Goal: Task Accomplishment & Management: Complete application form

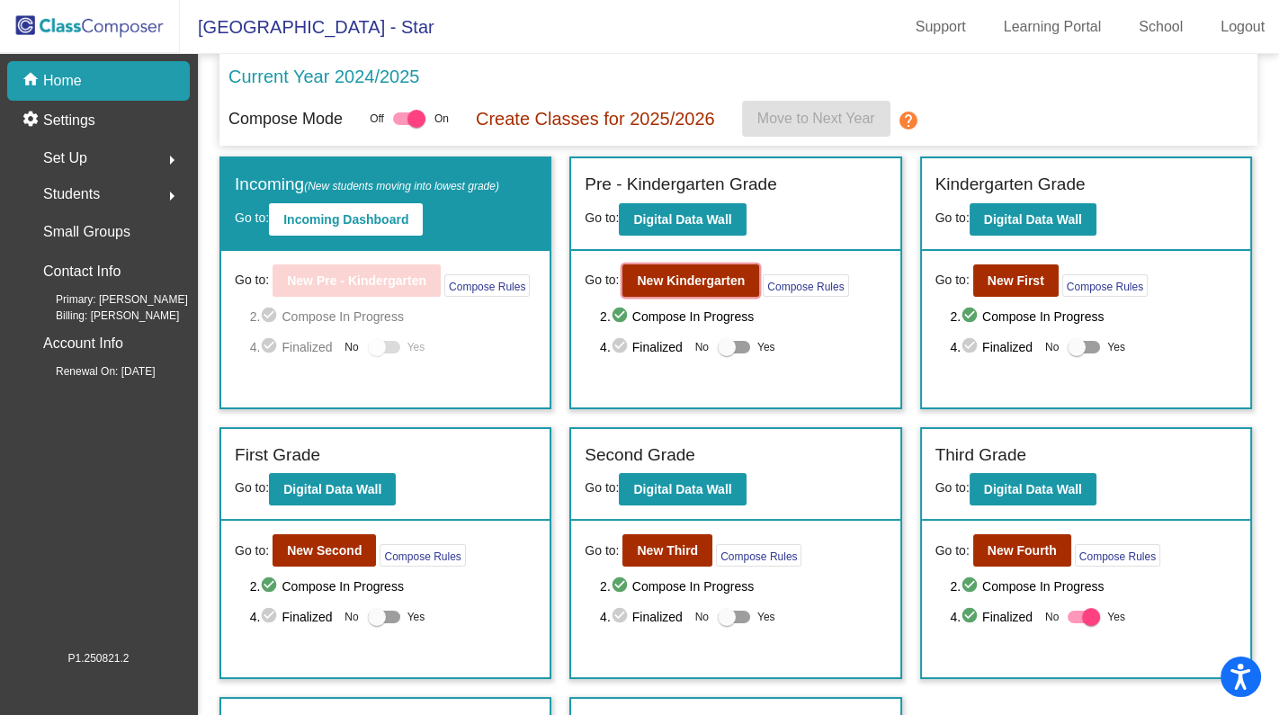
click at [693, 273] on b "New Kindergarten" at bounding box center [691, 280] width 108 height 14
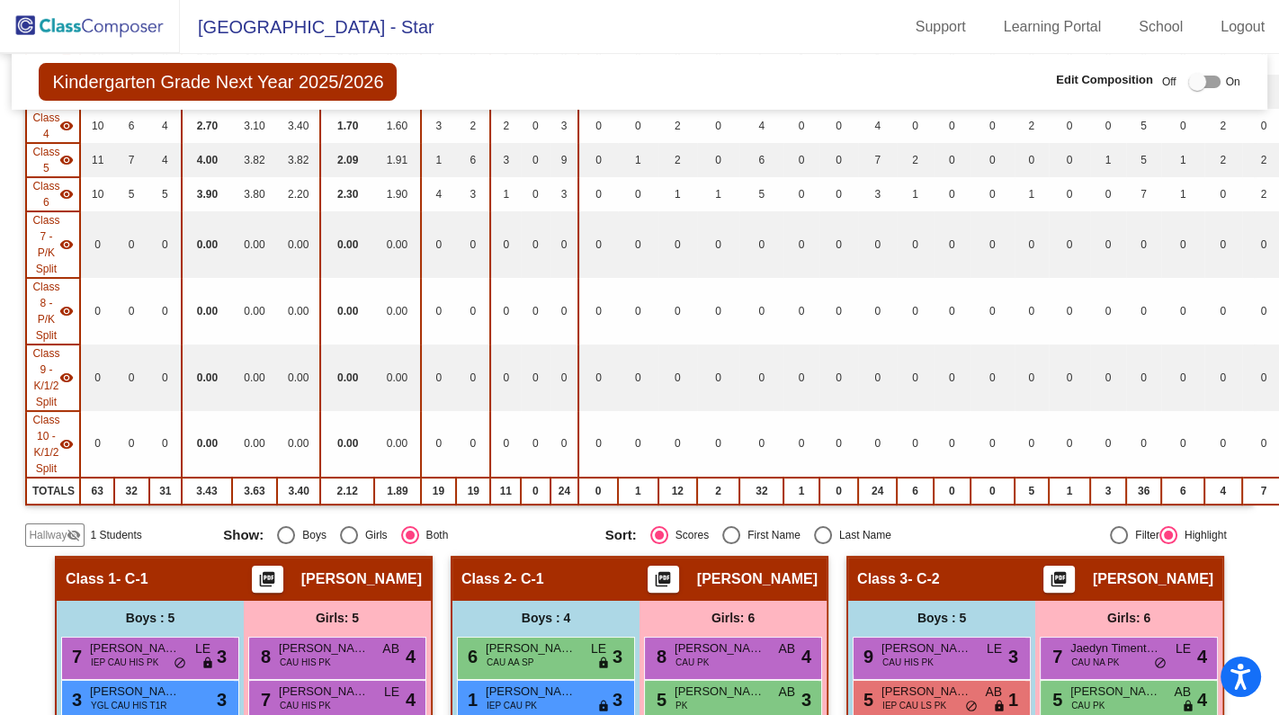
click at [65, 463] on div "Class 10 - K/1/2 Split visibility" at bounding box center [52, 444] width 41 height 65
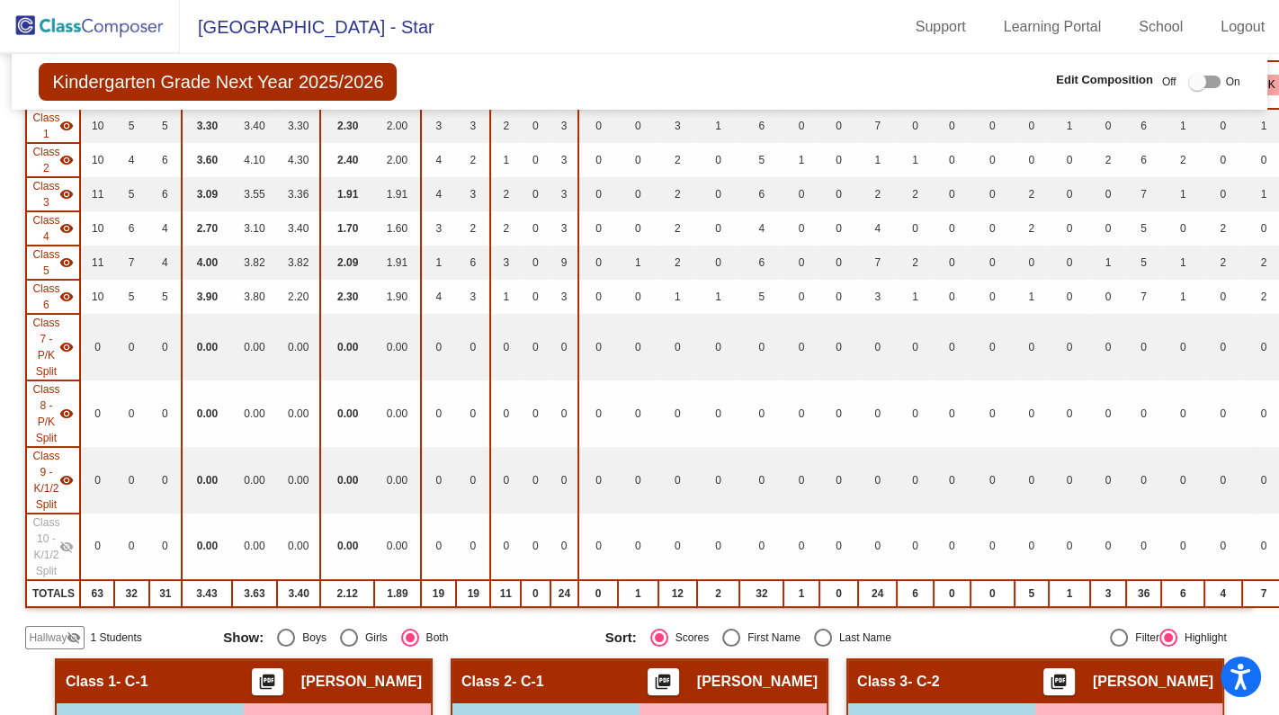
click at [59, 630] on span "Hallway" at bounding box center [48, 638] width 38 height 16
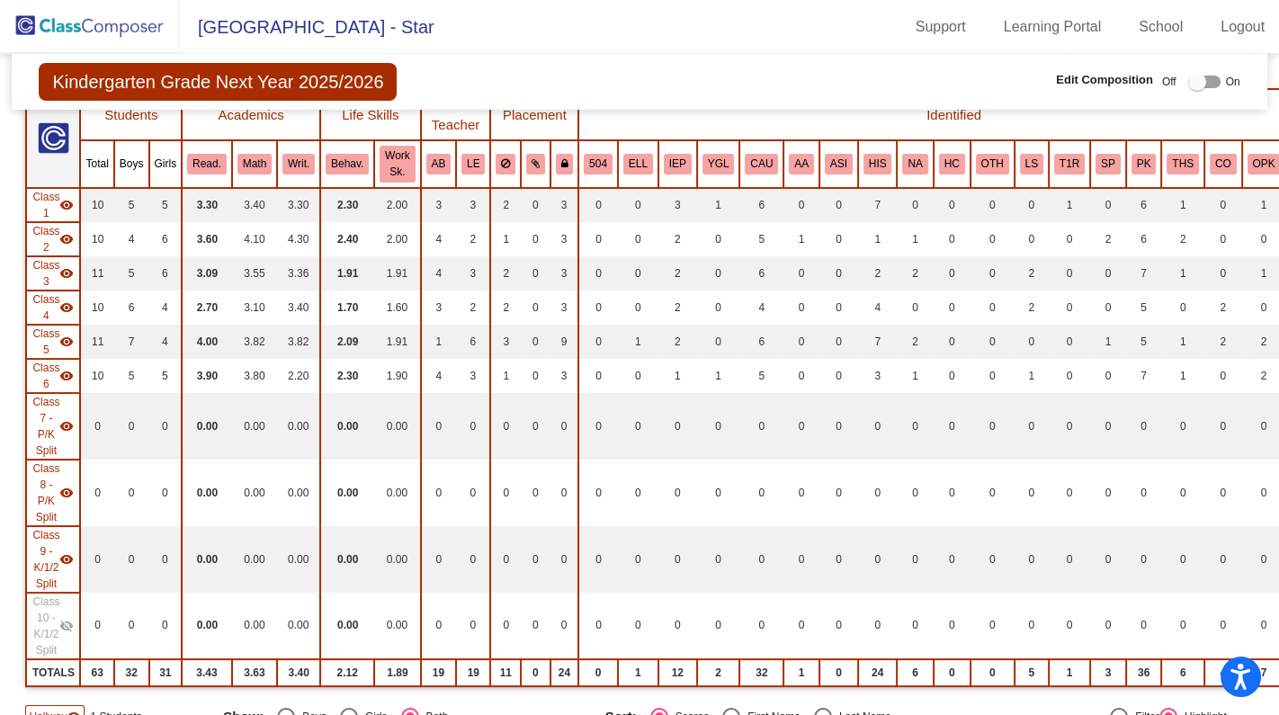
scroll to position [163, 0]
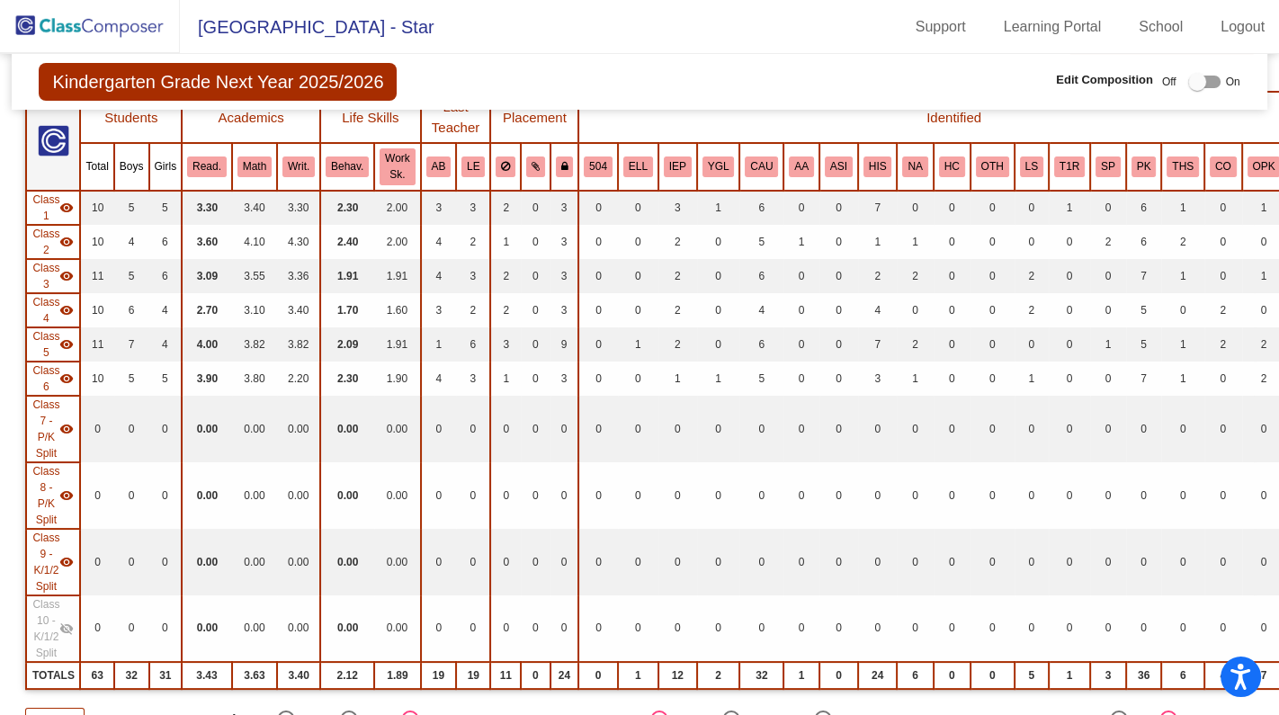
click at [1192, 81] on div at bounding box center [1197, 82] width 18 height 18
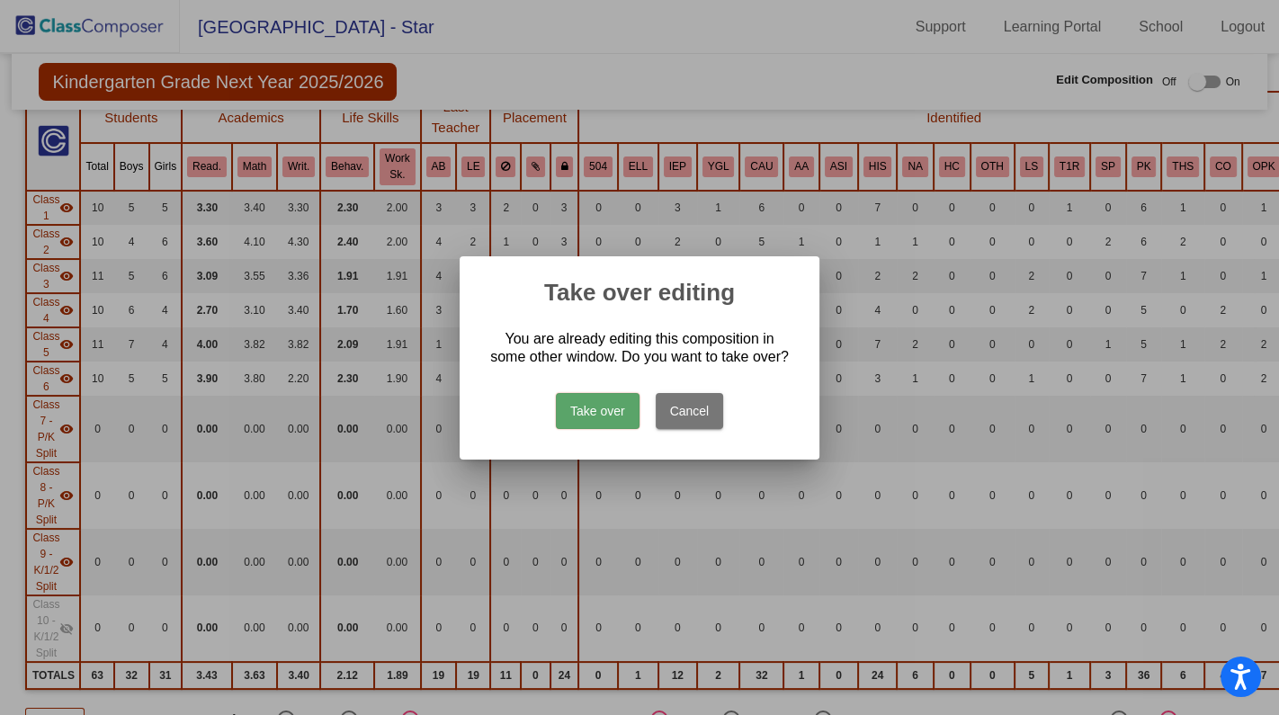
click at [571, 406] on button "Take over" at bounding box center [598, 411] width 84 height 36
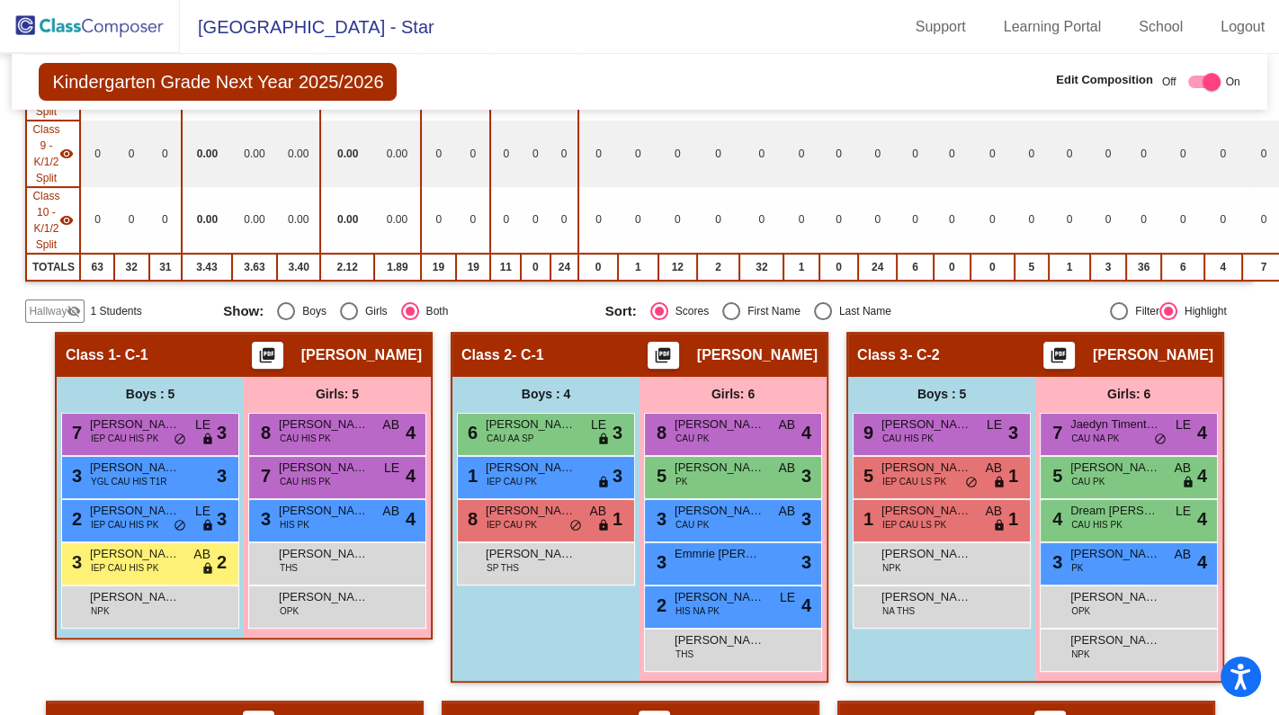
scroll to position [572, 0]
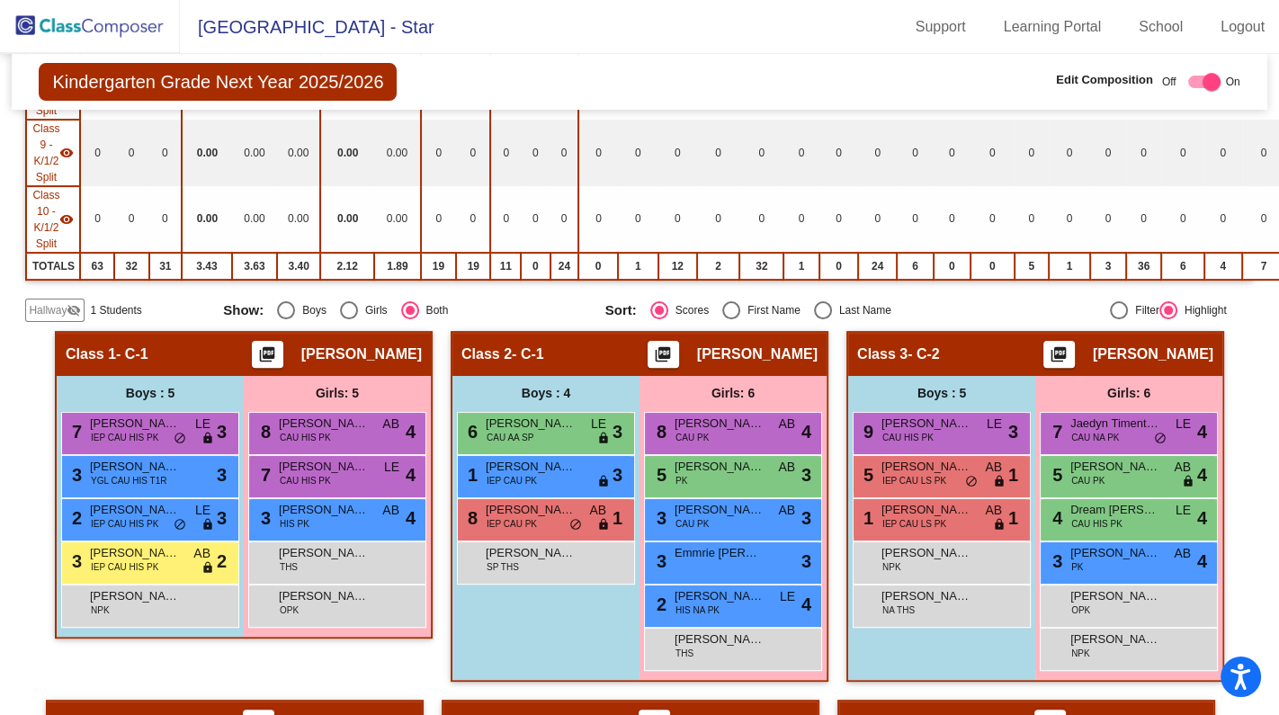
click at [63, 302] on span "Hallway" at bounding box center [48, 310] width 38 height 16
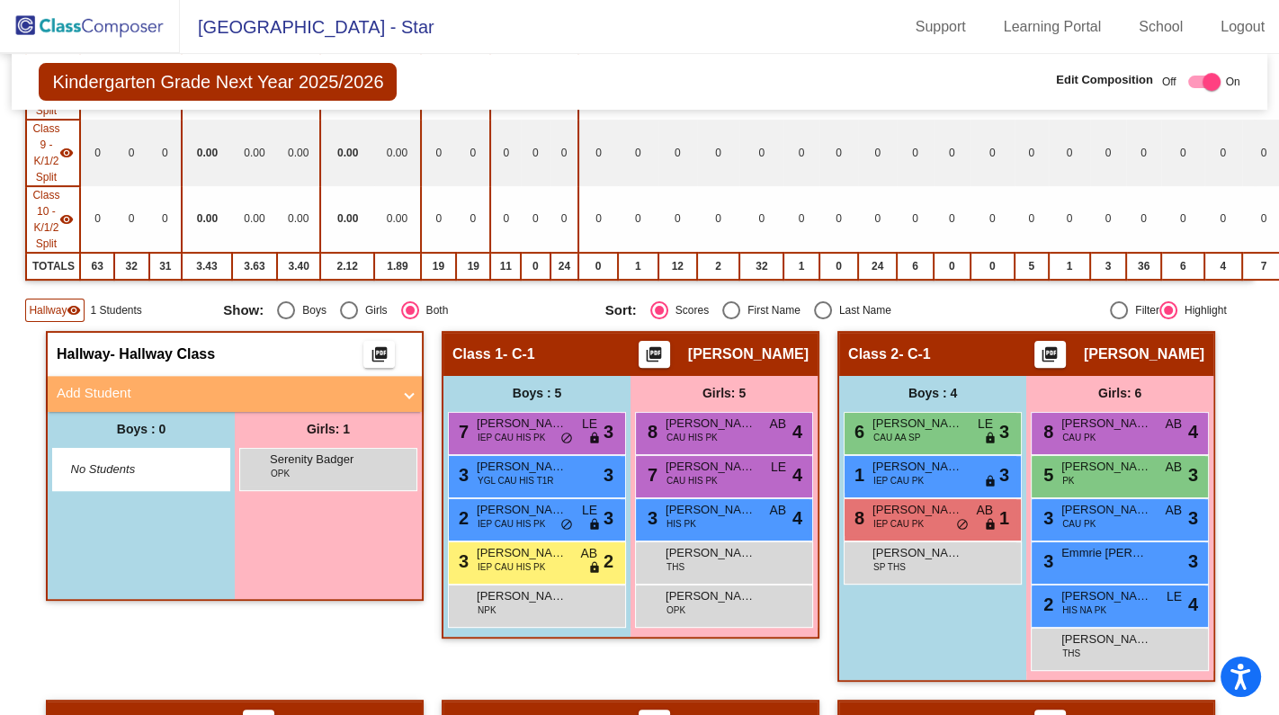
click at [94, 383] on mat-panel-title "Add Student" at bounding box center [224, 393] width 335 height 21
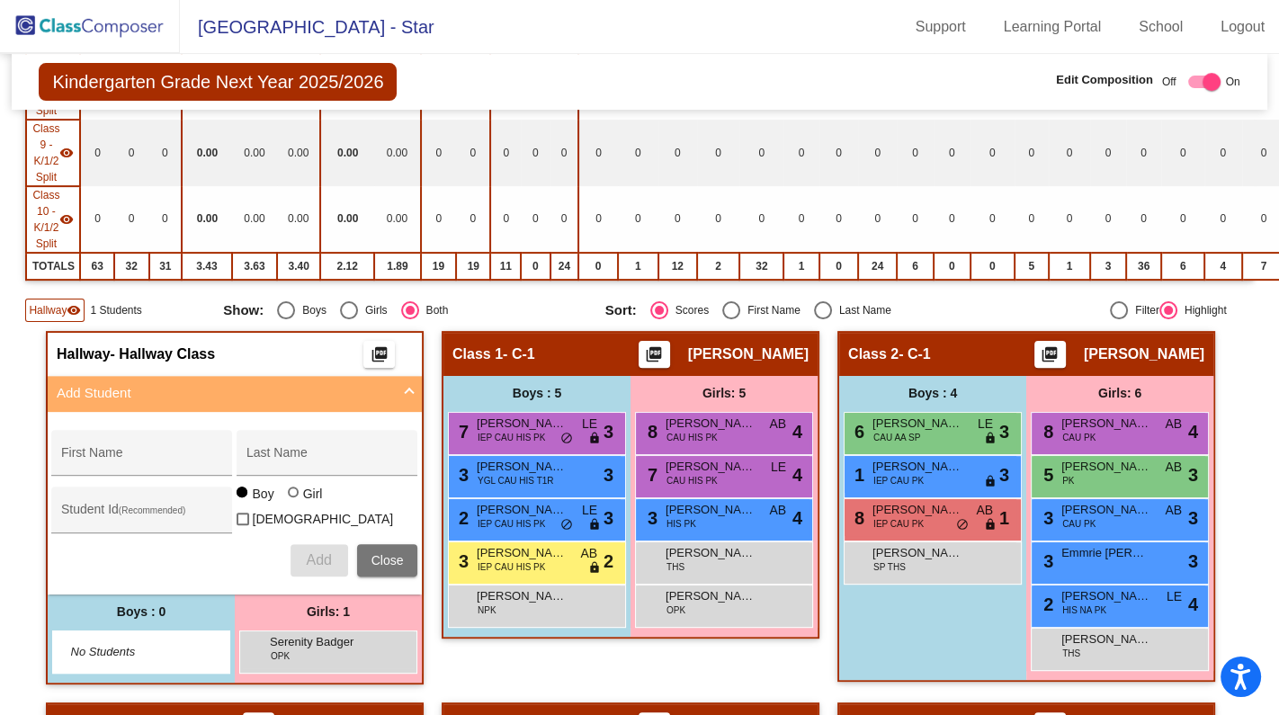
click at [182, 452] on input "First Name" at bounding box center [142, 459] width 162 height 14
type input "[PERSON_NAME]"
click at [292, 494] on div at bounding box center [295, 494] width 14 height 14
click at [294, 501] on input "Girl" at bounding box center [294, 501] width 1 height 1
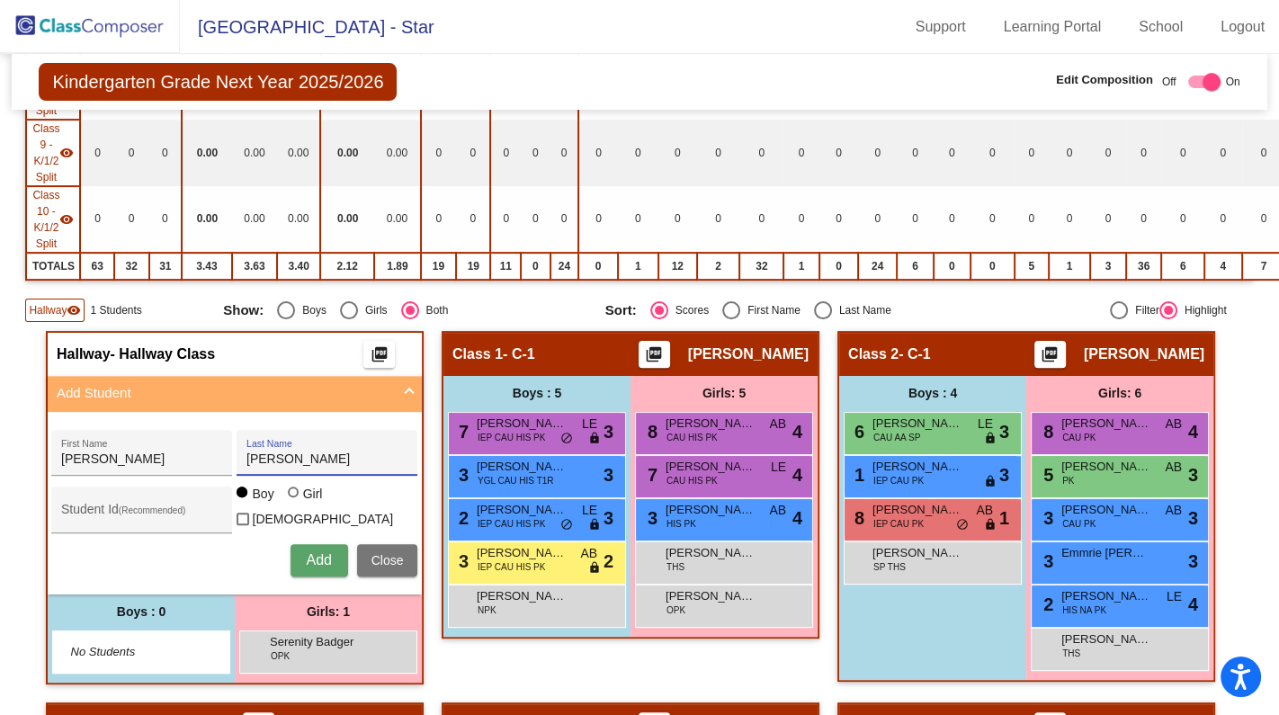
radio input "true"
click at [307, 552] on span "Add" at bounding box center [318, 559] width 25 height 15
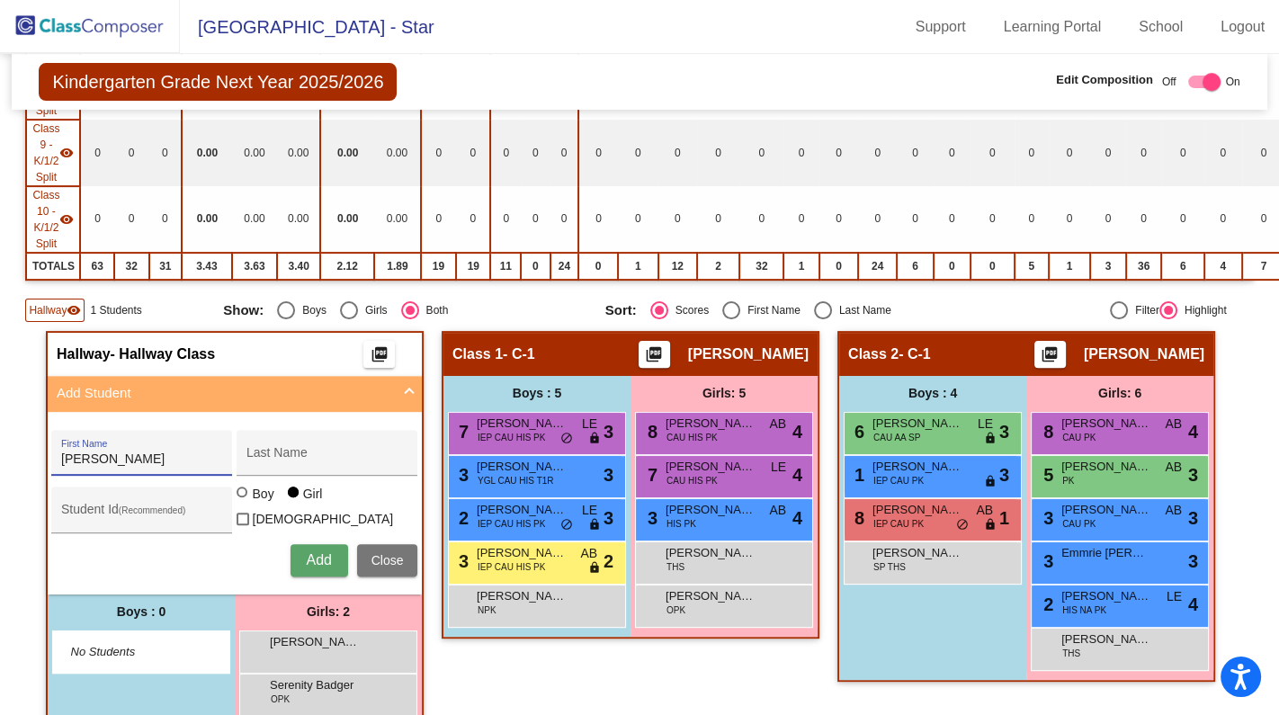
type input "[PERSON_NAME]"
click at [242, 492] on div at bounding box center [242, 492] width 0 height 0
click at [243, 501] on input "Boy" at bounding box center [243, 501] width 1 height 1
radio input "true"
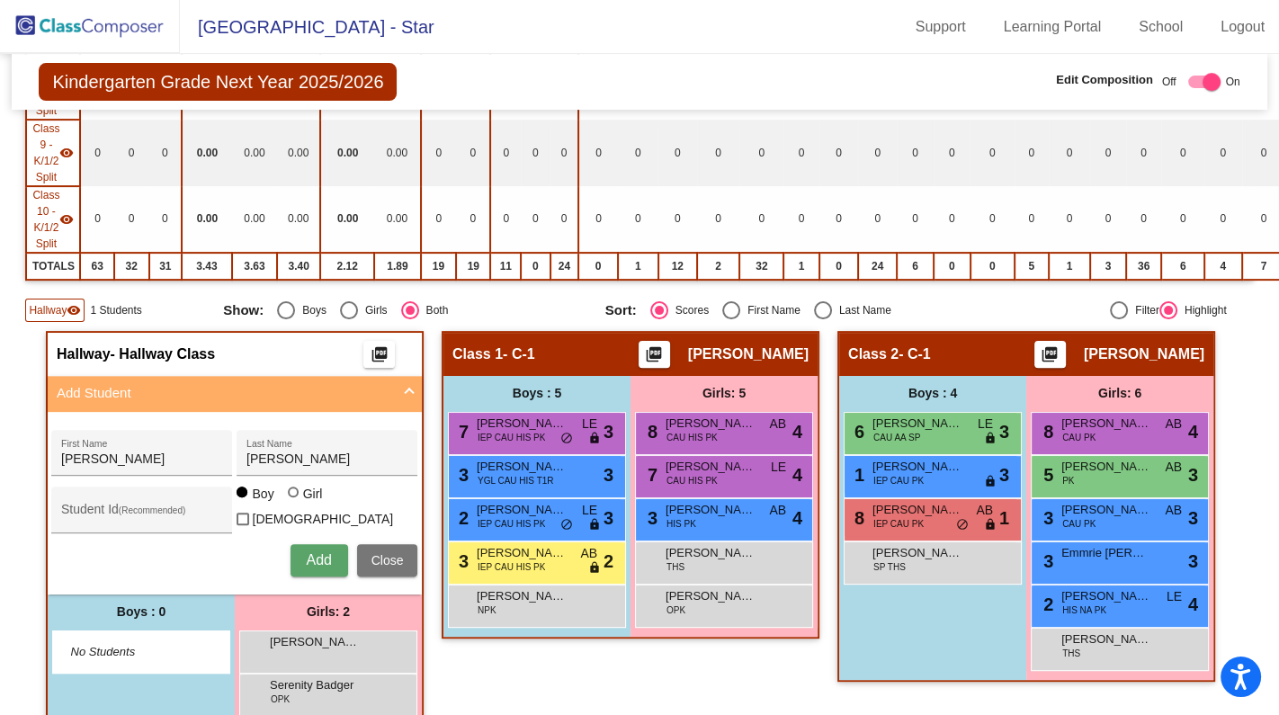
click at [315, 552] on span "Add" at bounding box center [318, 559] width 25 height 15
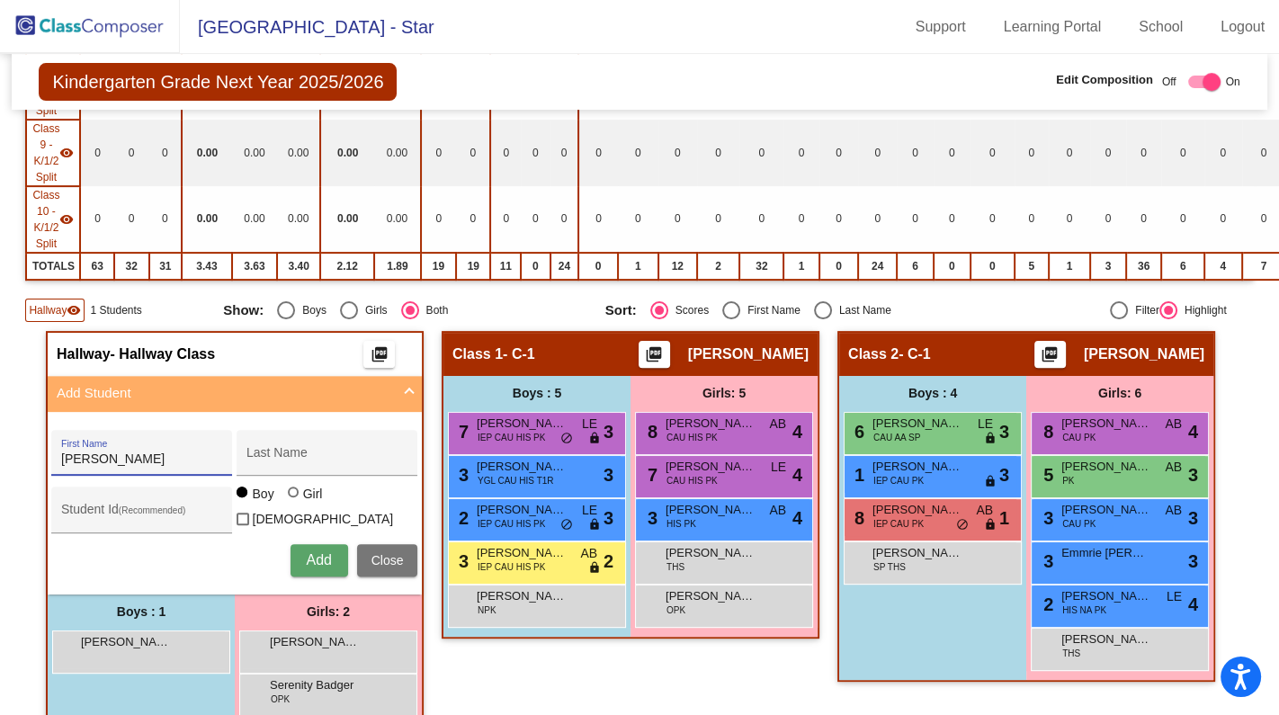
type input "[PERSON_NAME]"
click at [293, 496] on div at bounding box center [295, 494] width 14 height 14
click at [294, 501] on input "Girl" at bounding box center [294, 501] width 1 height 1
radio input "true"
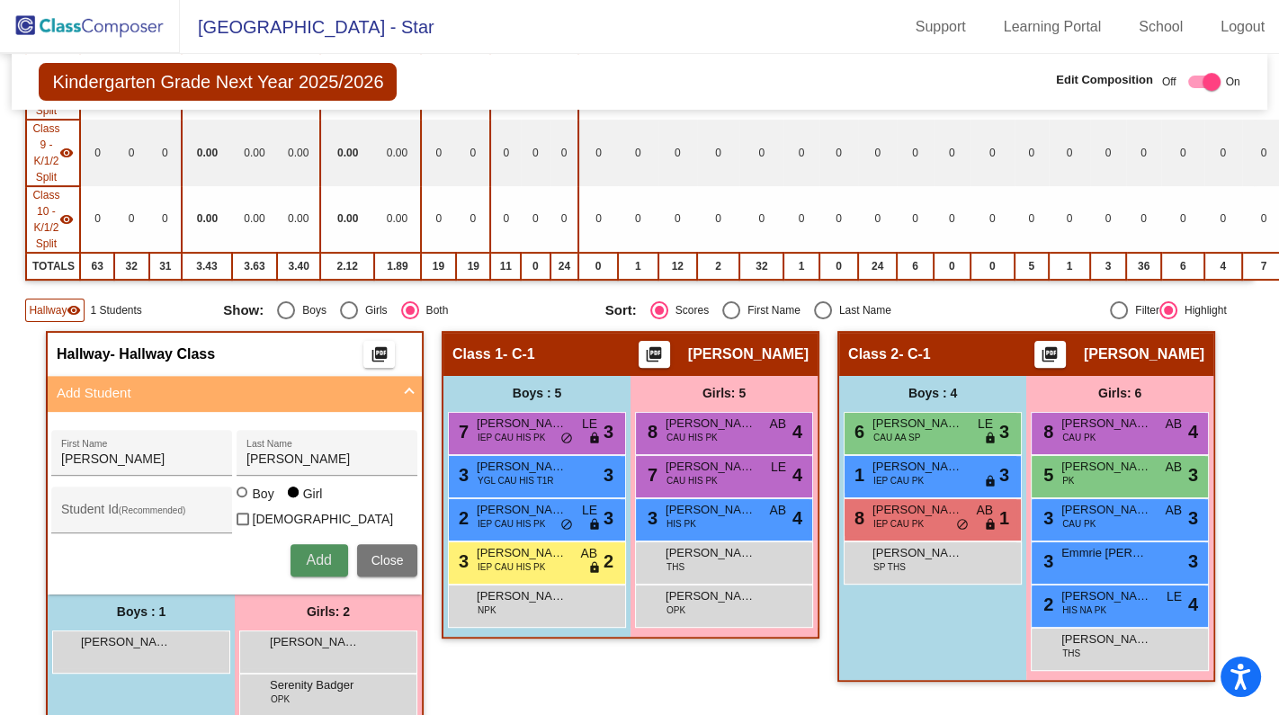
click at [306, 552] on span "Add" at bounding box center [318, 559] width 25 height 15
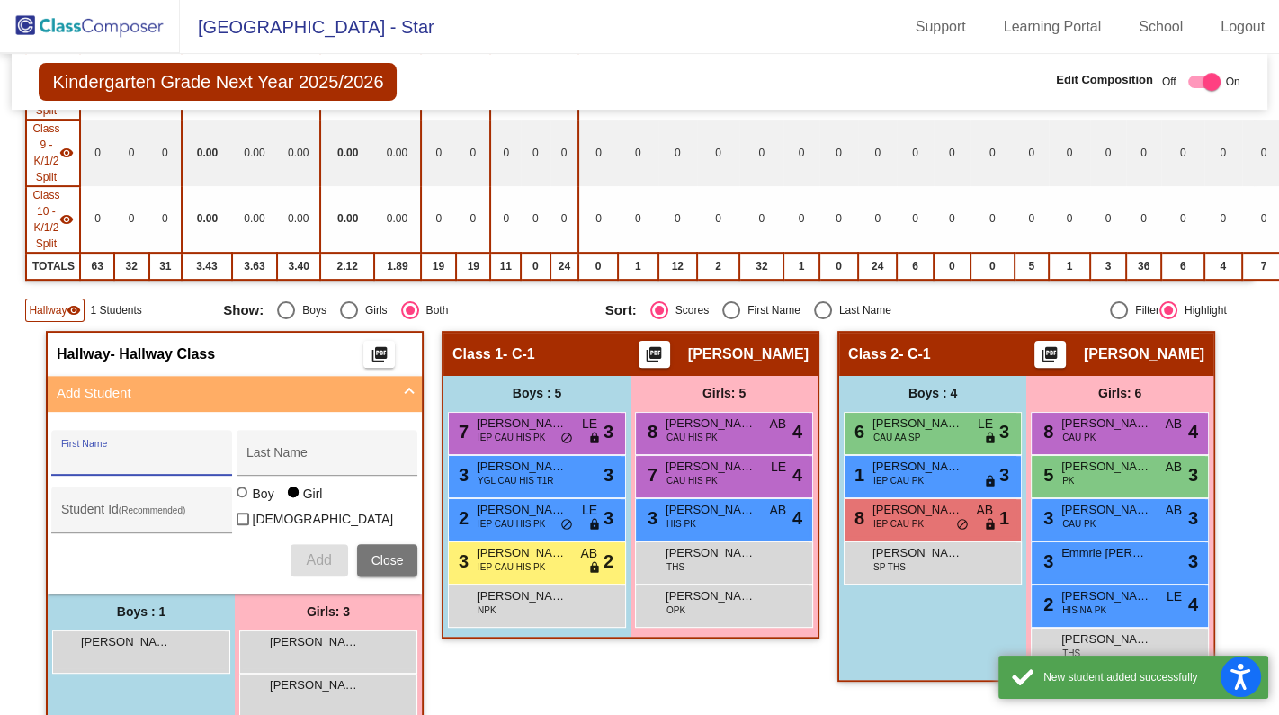
click at [109, 452] on input "First Name" at bounding box center [142, 459] width 162 height 14
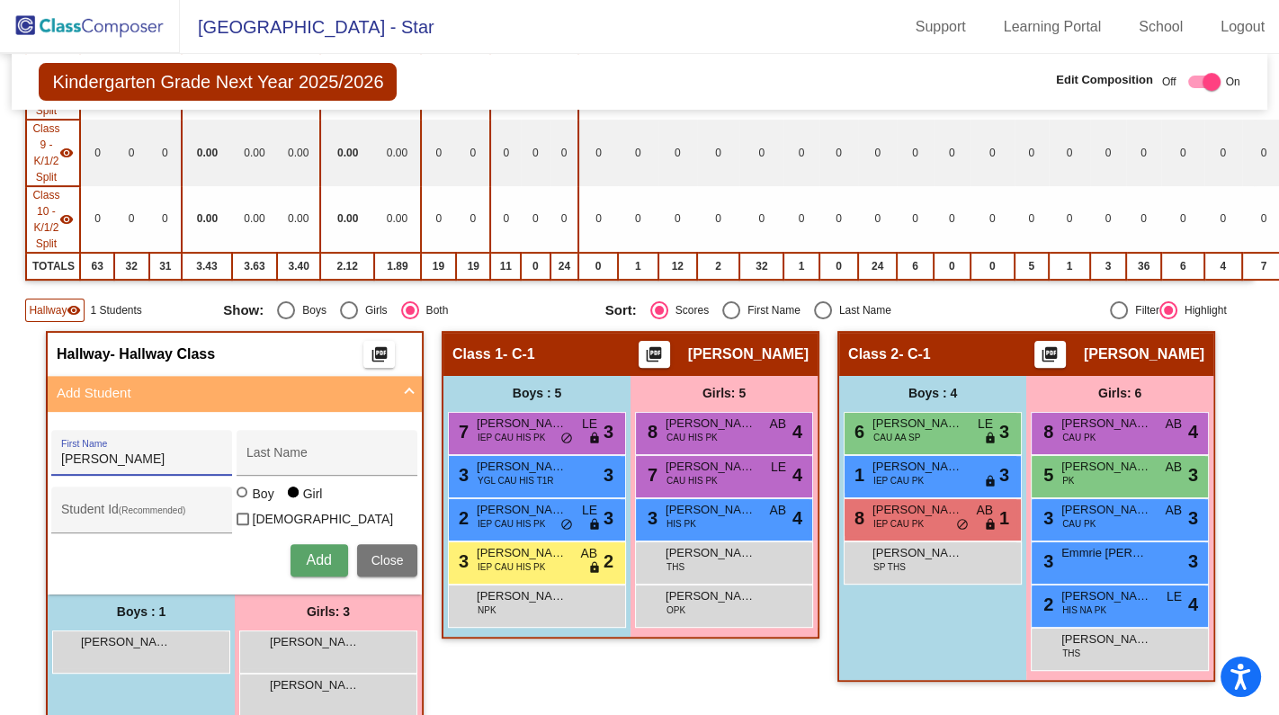
type input "[PERSON_NAME]"
click at [241, 491] on div at bounding box center [242, 492] width 11 height 11
click at [243, 501] on input "Boy" at bounding box center [243, 501] width 1 height 1
radio input "true"
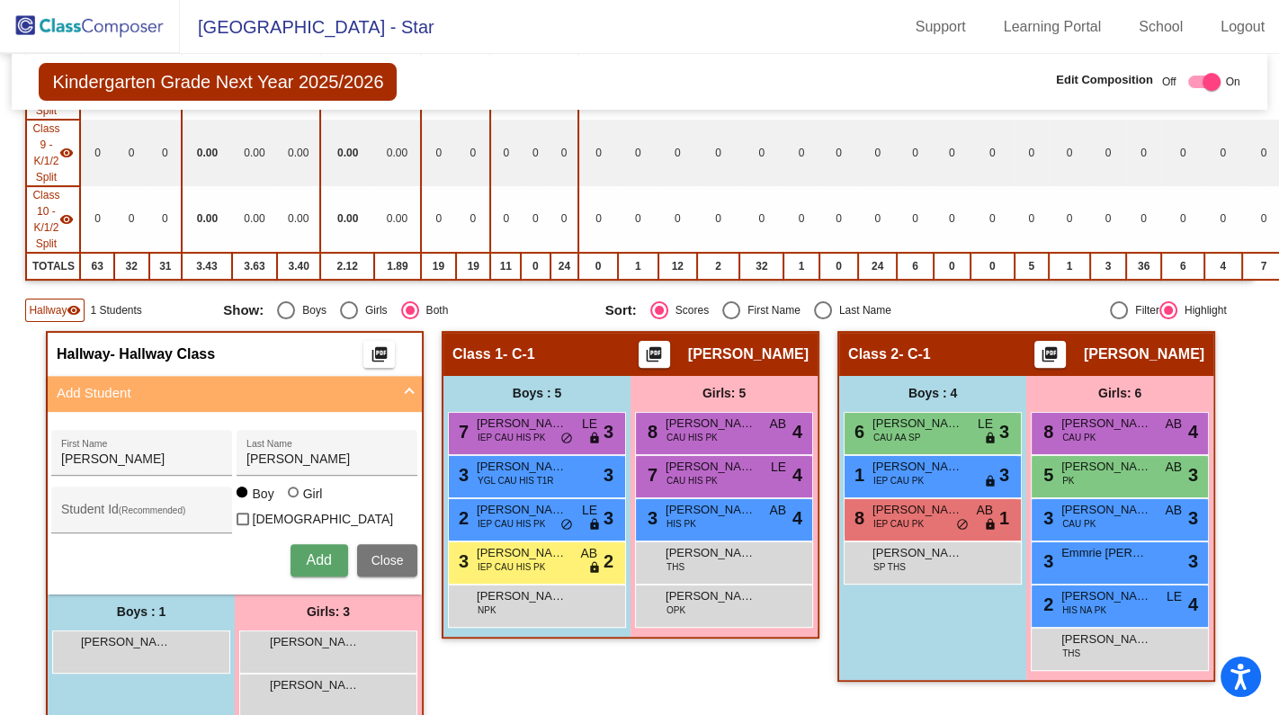
click at [308, 552] on span "Add" at bounding box center [318, 559] width 25 height 15
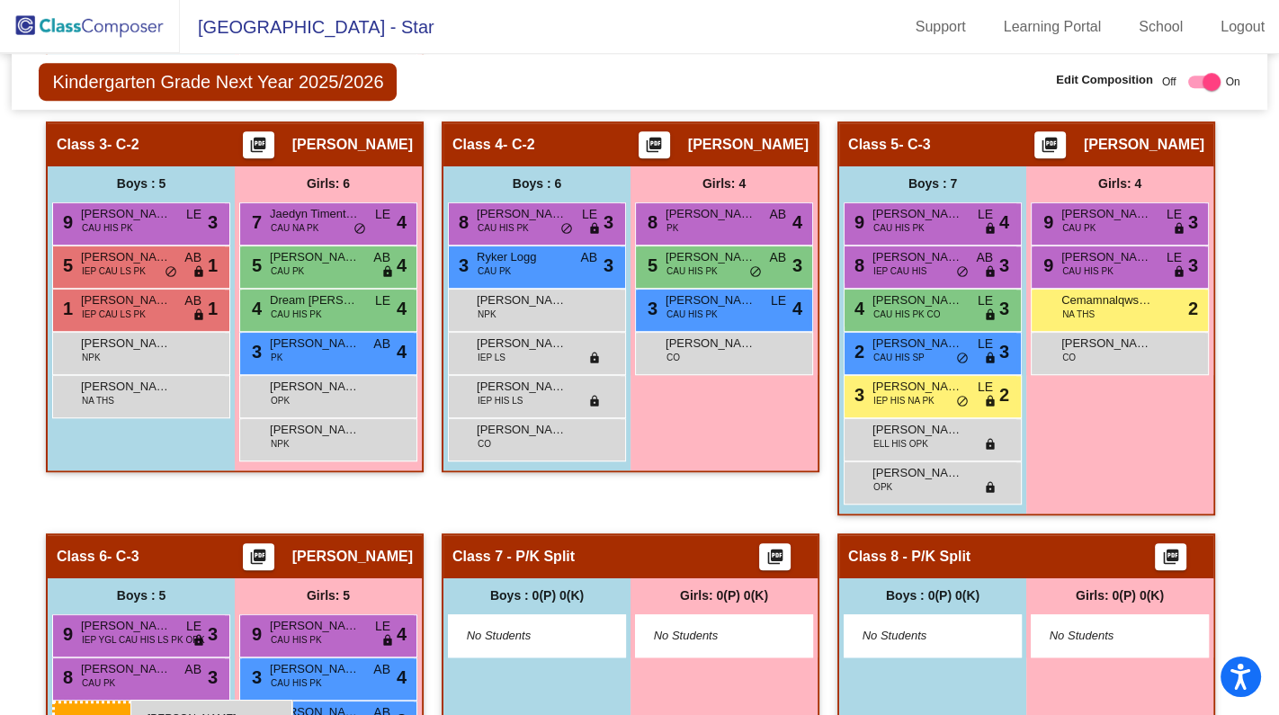
scroll to position [1243, 0]
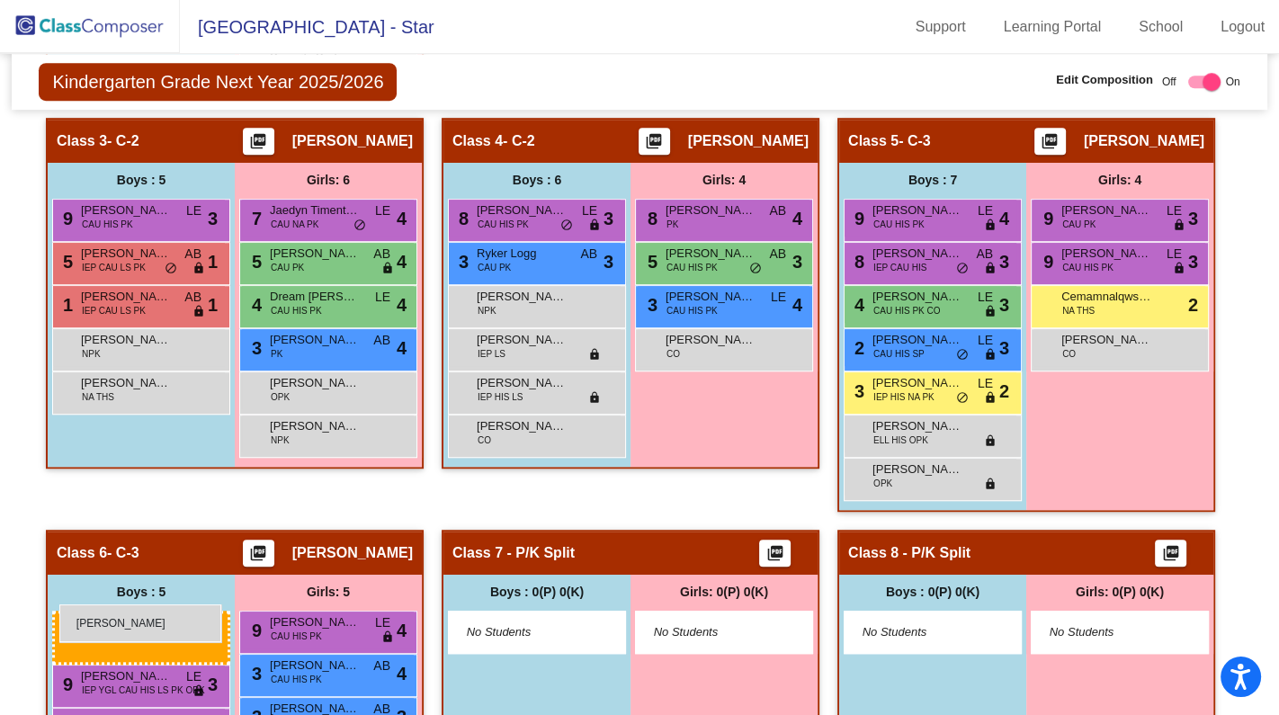
drag, startPoint x: 137, startPoint y: 313, endPoint x: 59, endPoint y: 604, distance: 301.5
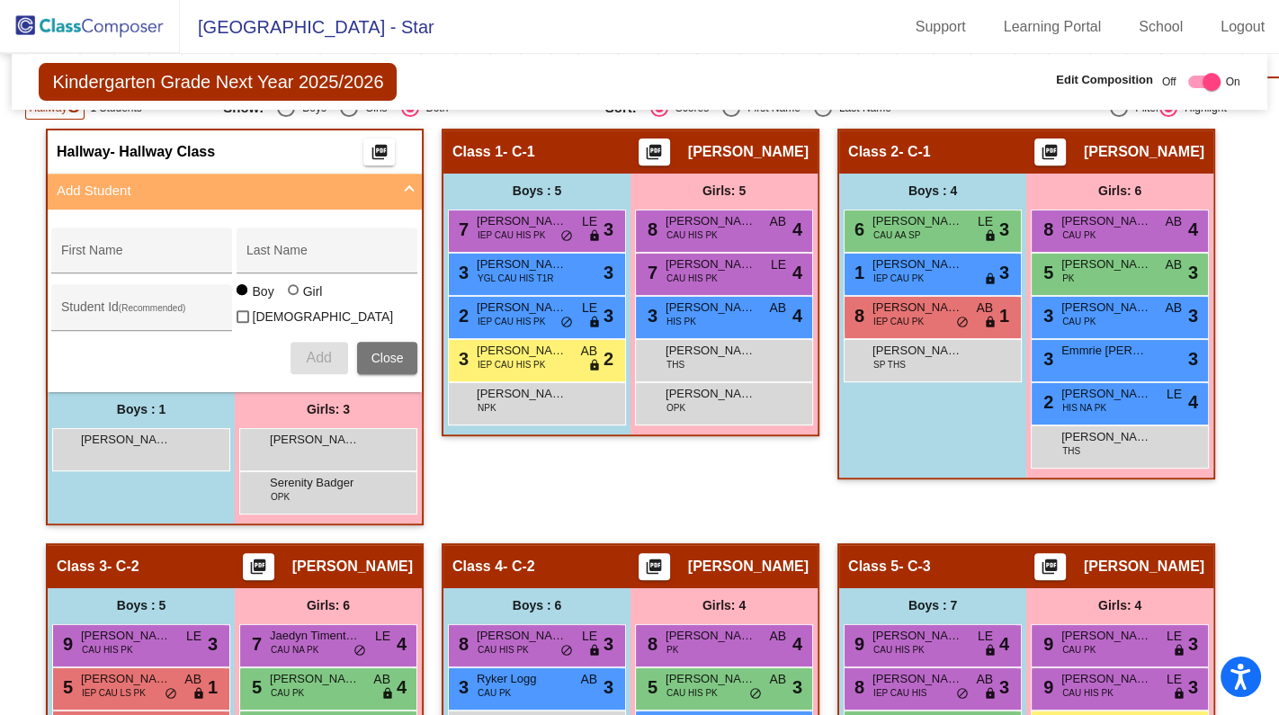
scroll to position [793, 0]
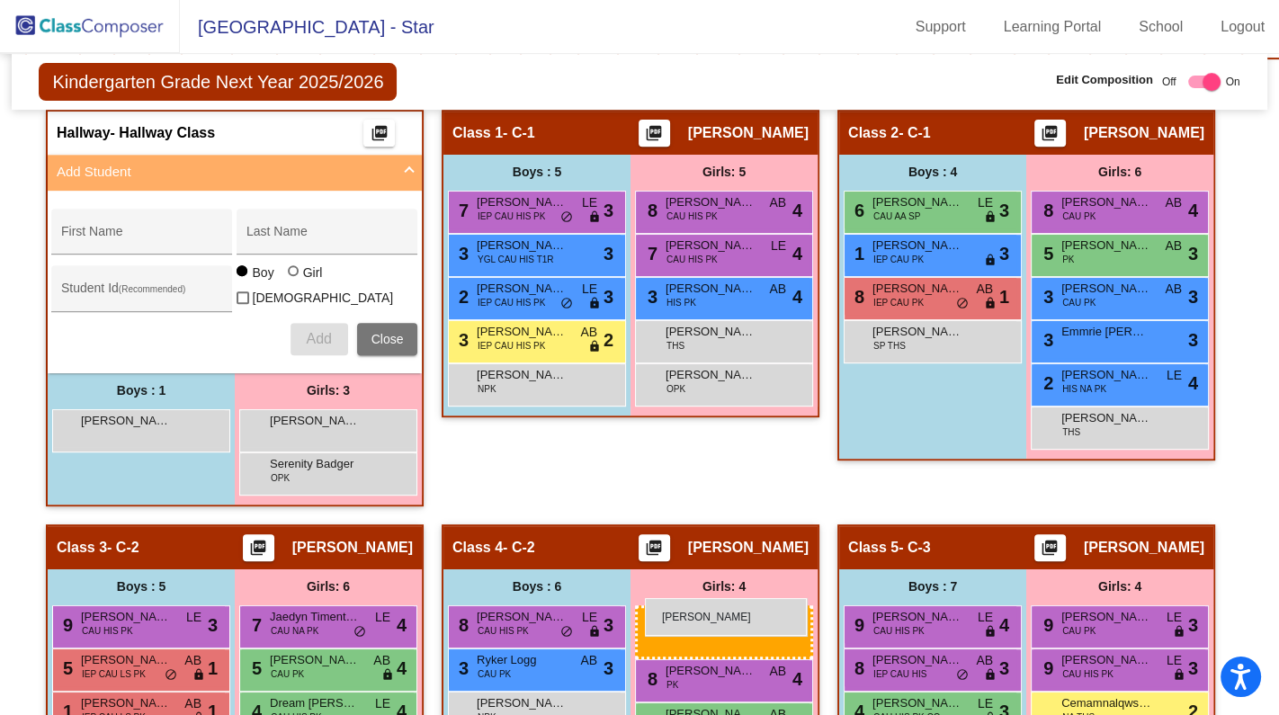
drag, startPoint x: 307, startPoint y: 502, endPoint x: 645, endPoint y: 598, distance: 351.6
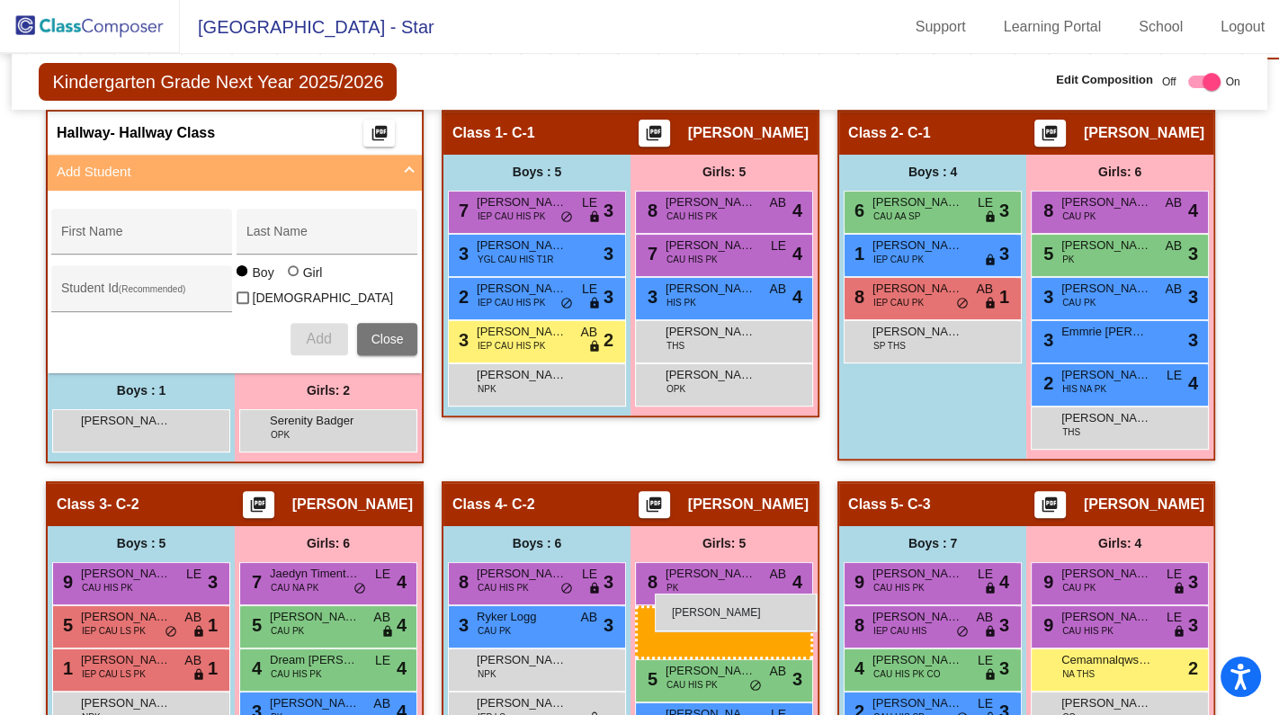
drag, startPoint x: 331, startPoint y: 415, endPoint x: 655, endPoint y: 594, distance: 369.5
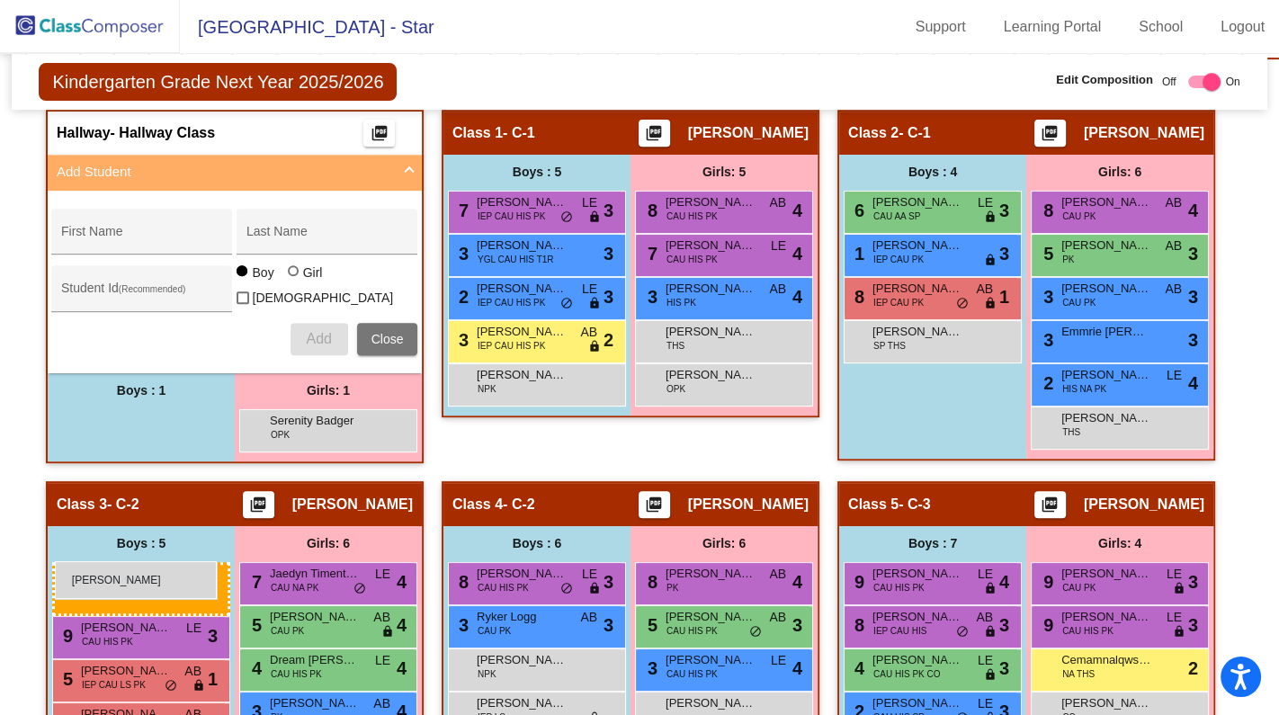
drag, startPoint x: 119, startPoint y: 415, endPoint x: 55, endPoint y: 561, distance: 159.1
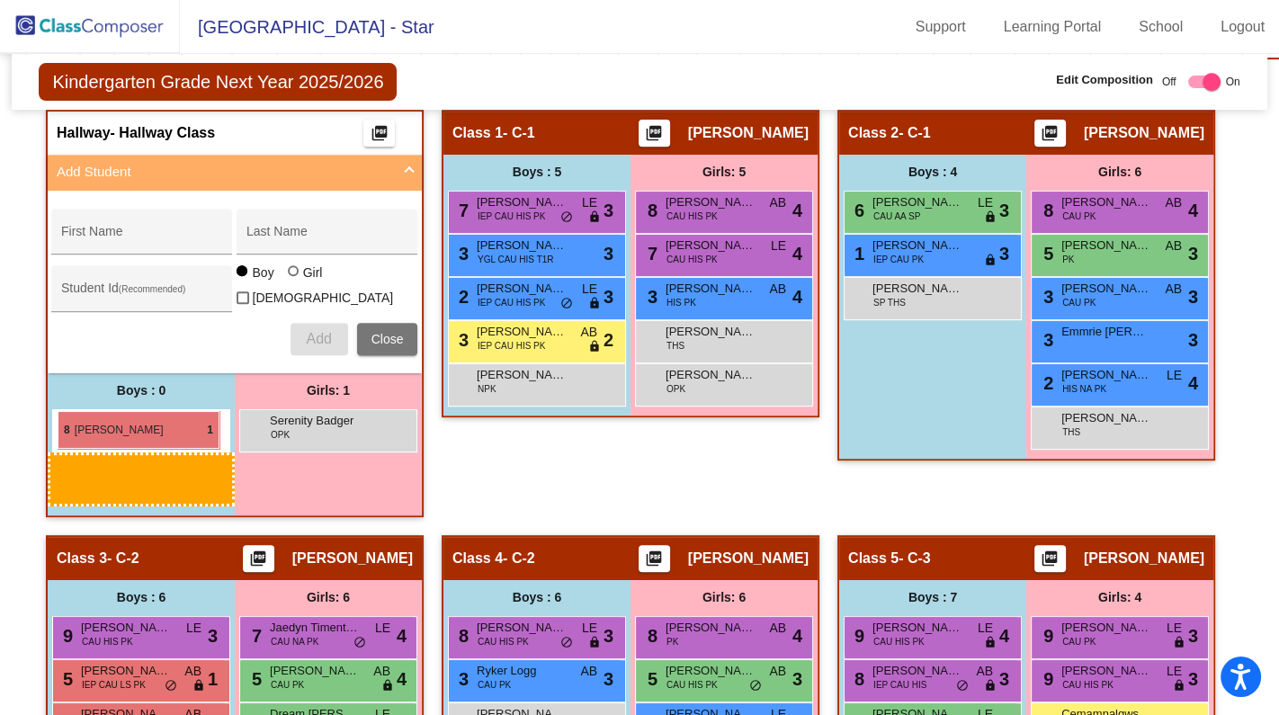
drag, startPoint x: 930, startPoint y: 285, endPoint x: 58, endPoint y: 411, distance: 881.4
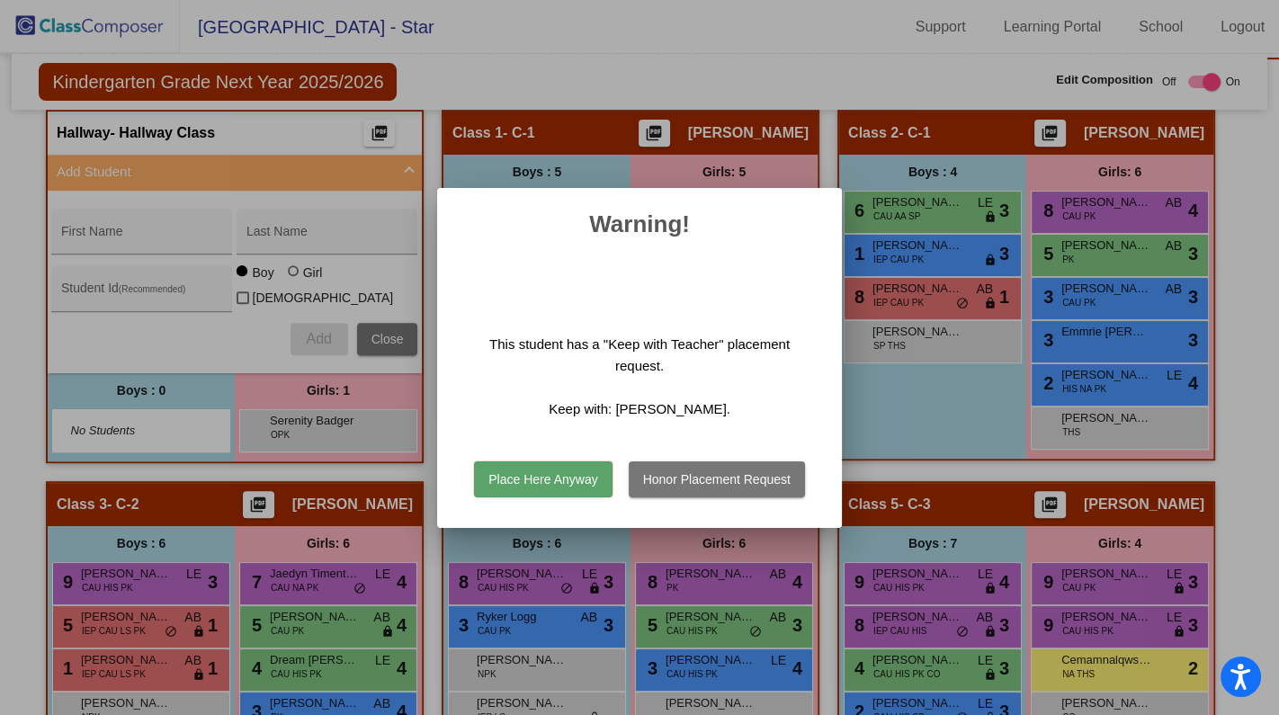
click at [579, 478] on button "Place Here Anyway" at bounding box center [543, 479] width 138 height 36
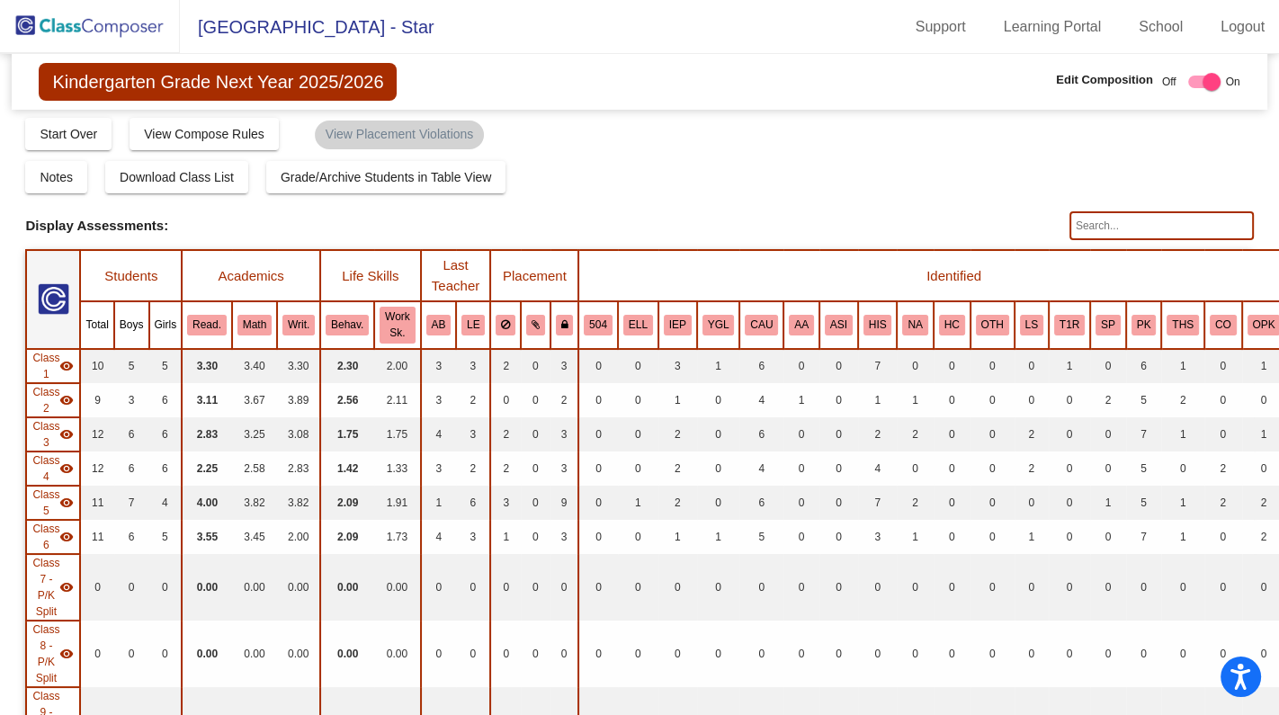
scroll to position [0, 0]
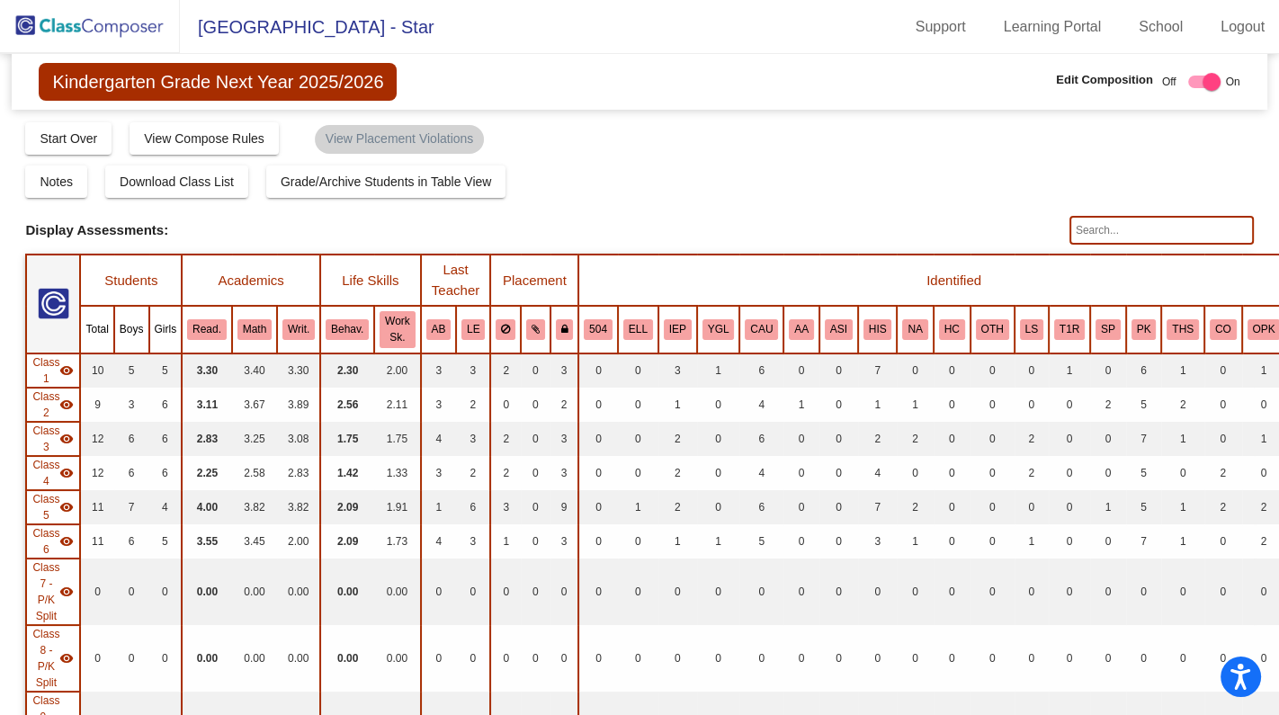
click at [117, 29] on img at bounding box center [90, 26] width 180 height 53
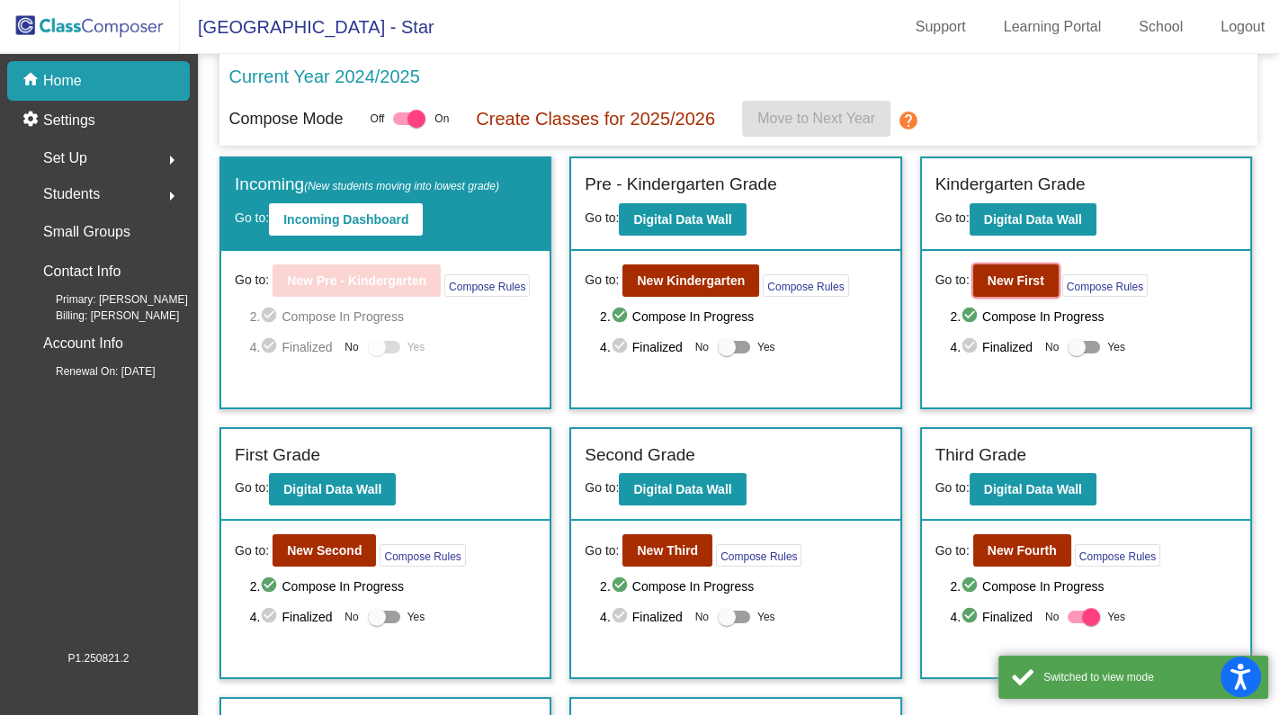
click at [987, 275] on b "New First" at bounding box center [1015, 280] width 57 height 14
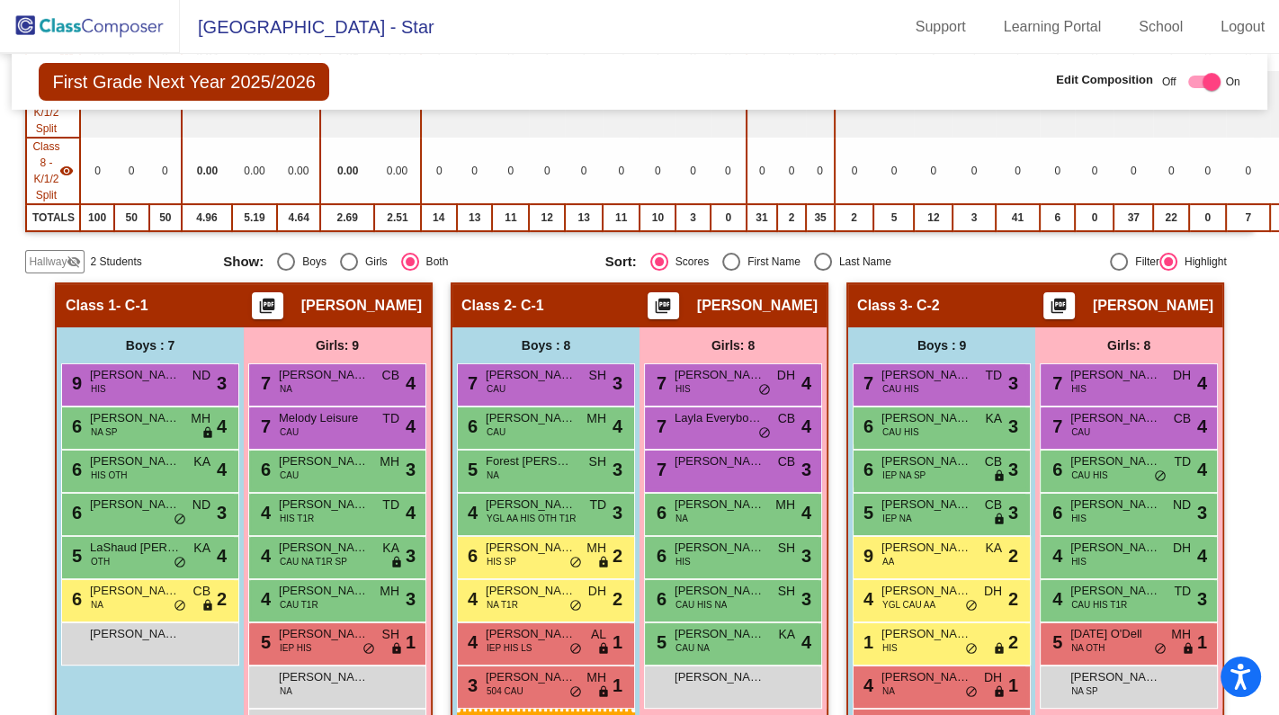
scroll to position [508, 0]
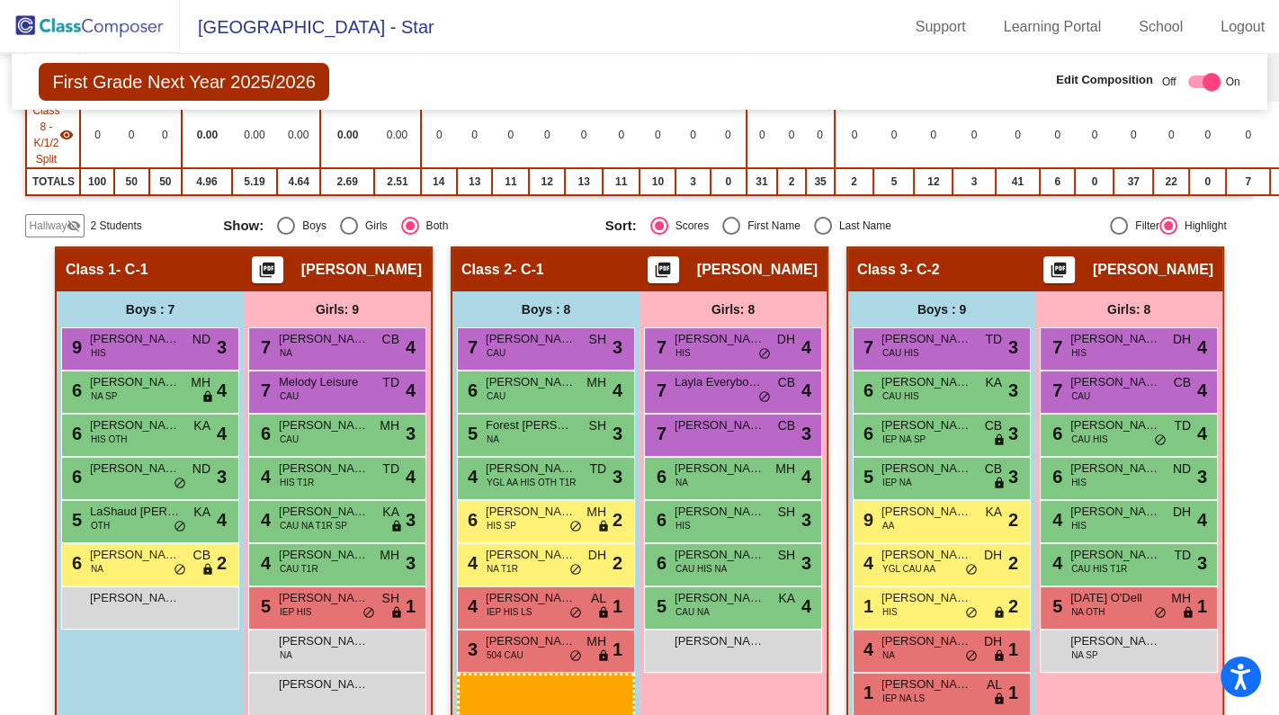
drag, startPoint x: 499, startPoint y: 281, endPoint x: 564, endPoint y: 691, distance: 414.3
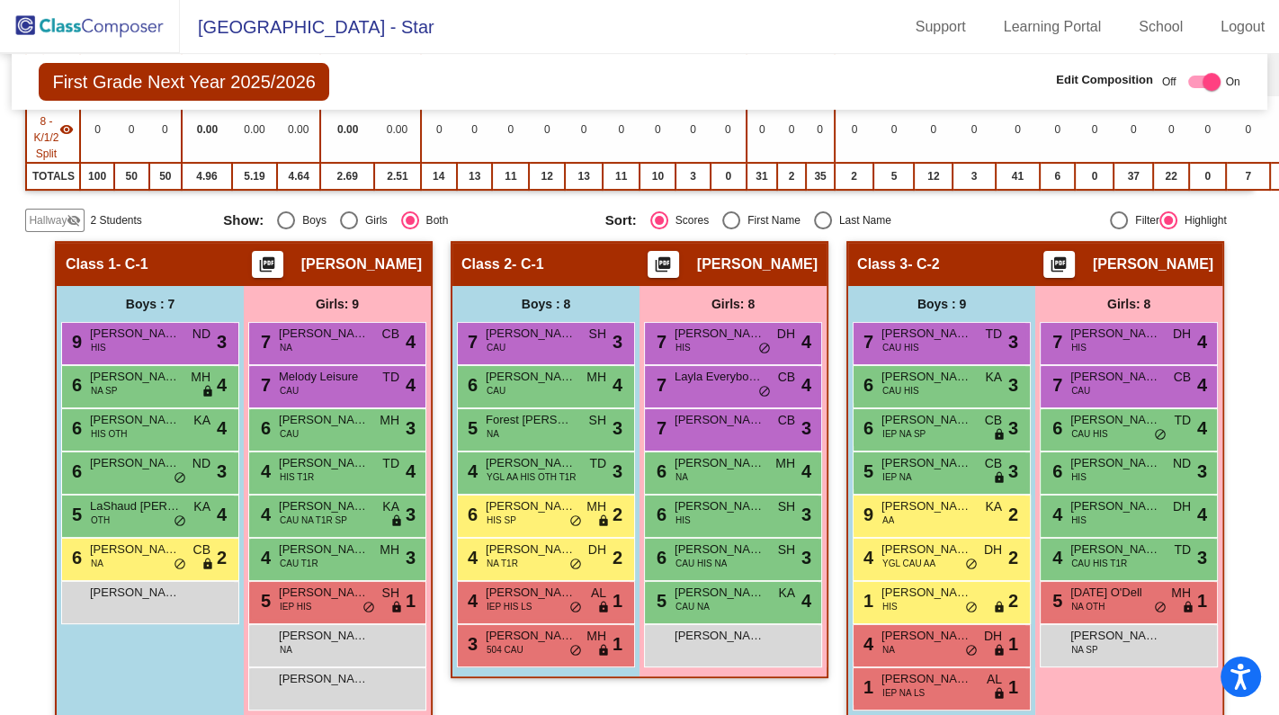
click at [49, 213] on span "Hallway" at bounding box center [48, 220] width 38 height 16
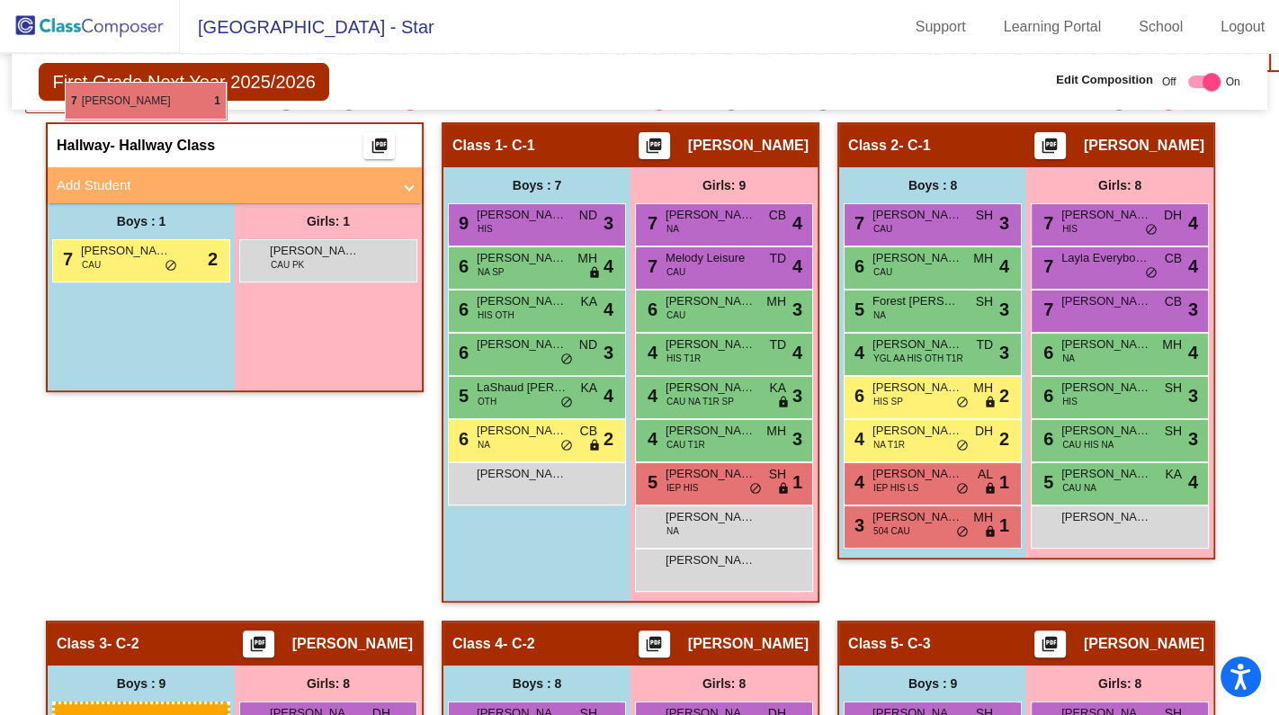
scroll to position [604, 0]
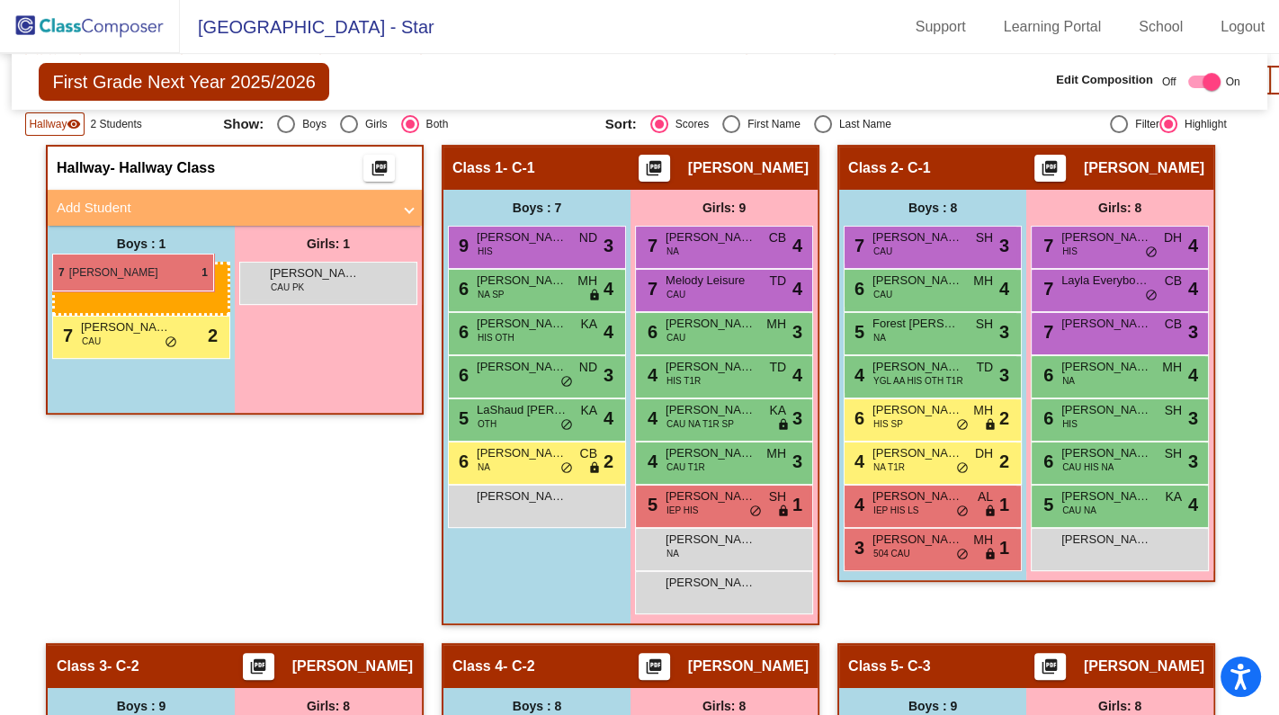
drag, startPoint x: 918, startPoint y: 358, endPoint x: 52, endPoint y: 254, distance: 872.3
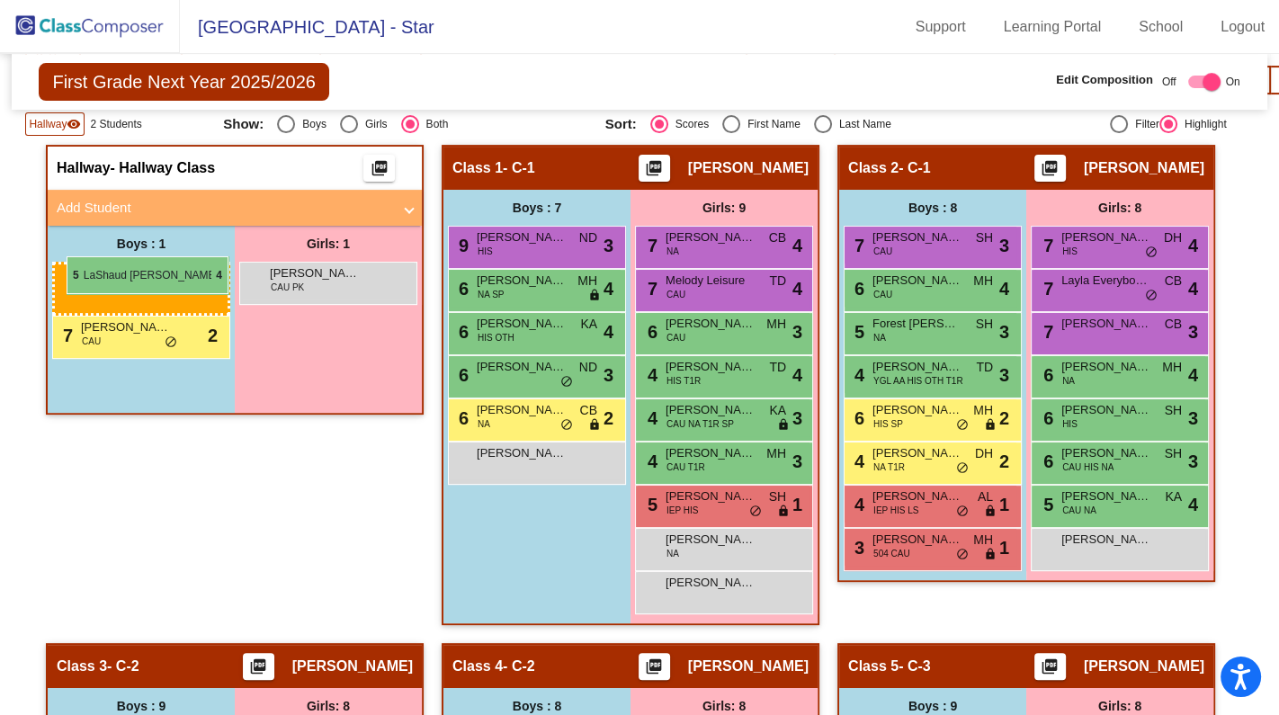
drag, startPoint x: 512, startPoint y: 404, endPoint x: 67, endPoint y: 256, distance: 469.0
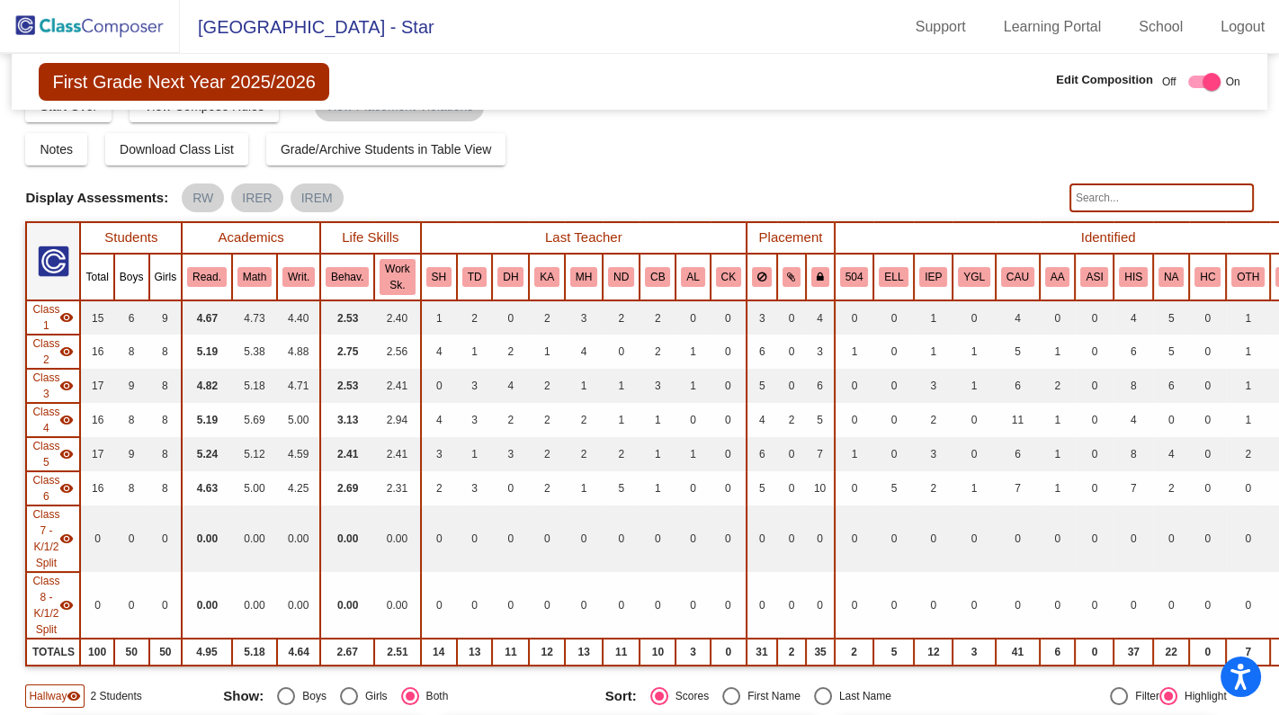
scroll to position [0, 0]
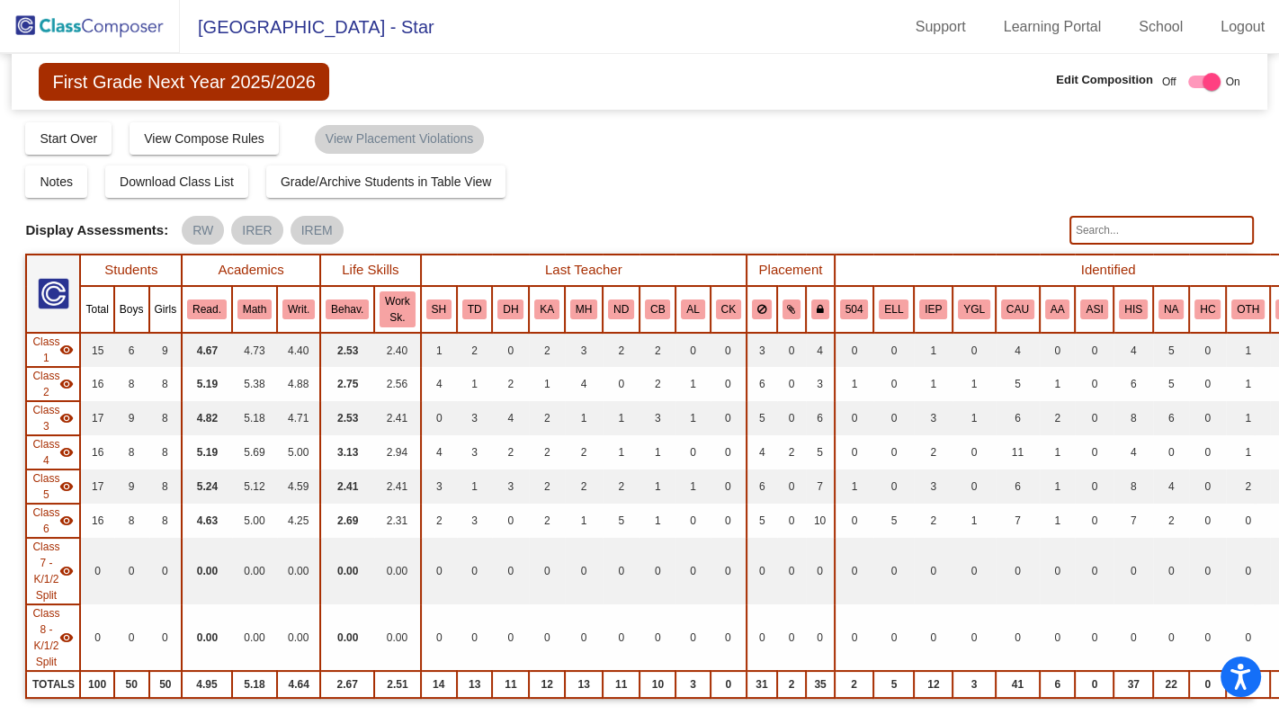
click at [148, 31] on img at bounding box center [90, 26] width 180 height 53
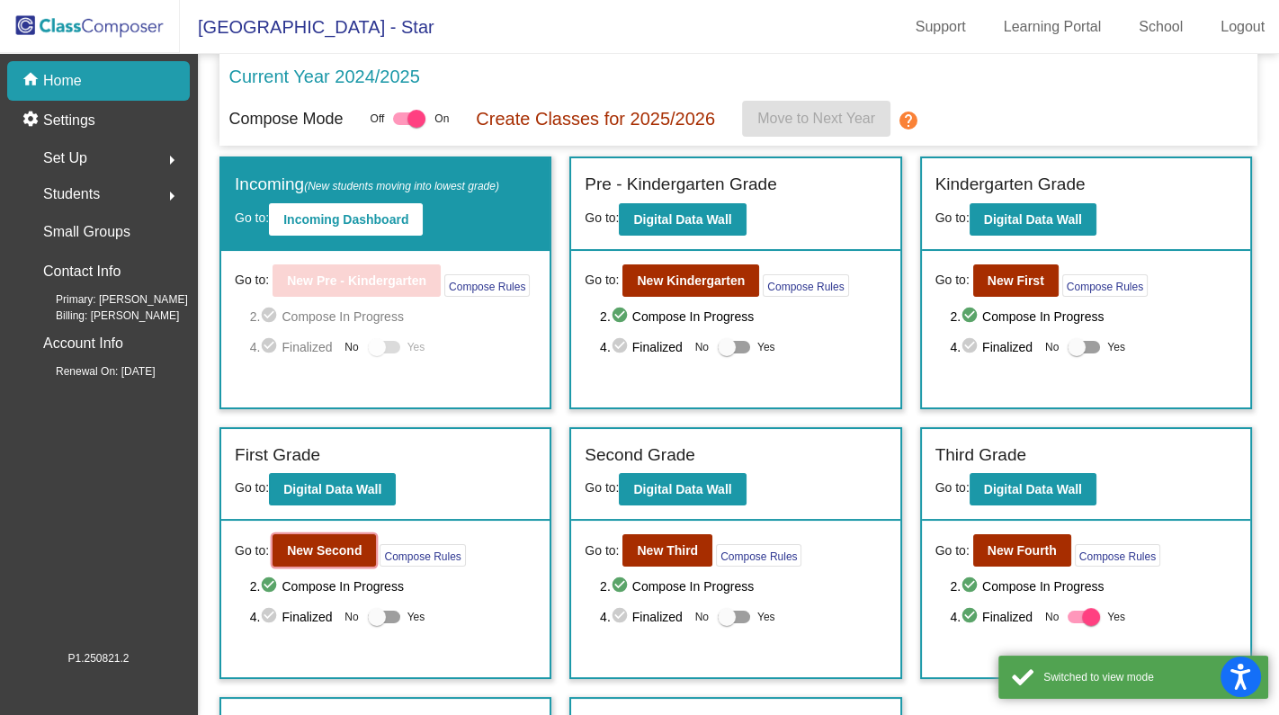
click at [335, 547] on b "New Second" at bounding box center [324, 550] width 75 height 14
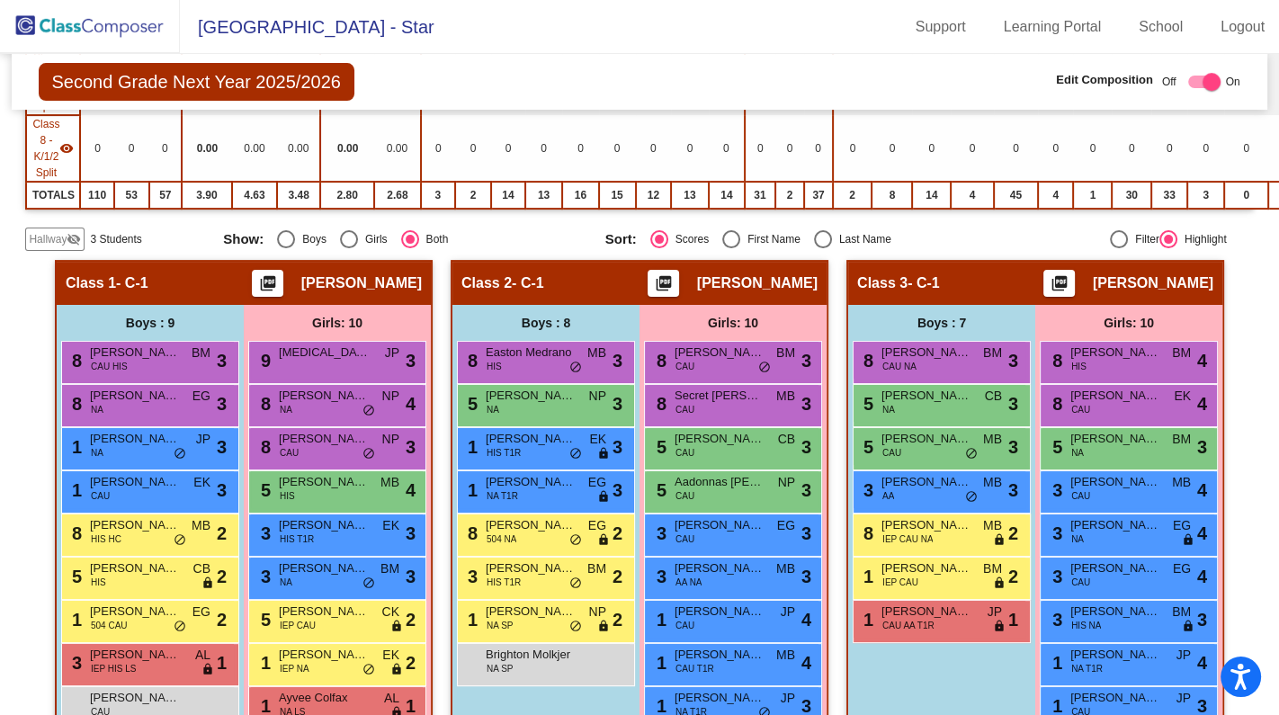
scroll to position [490, 0]
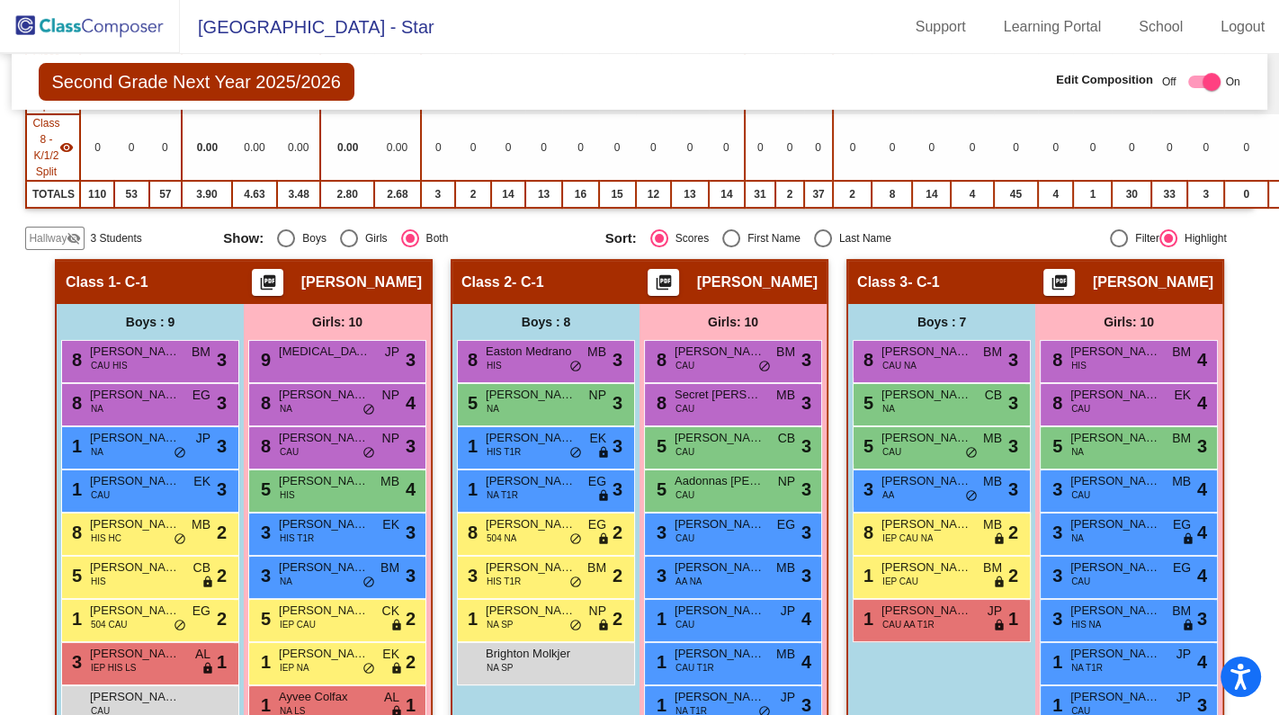
click at [75, 231] on mat-icon "visibility_off" at bounding box center [74, 238] width 14 height 14
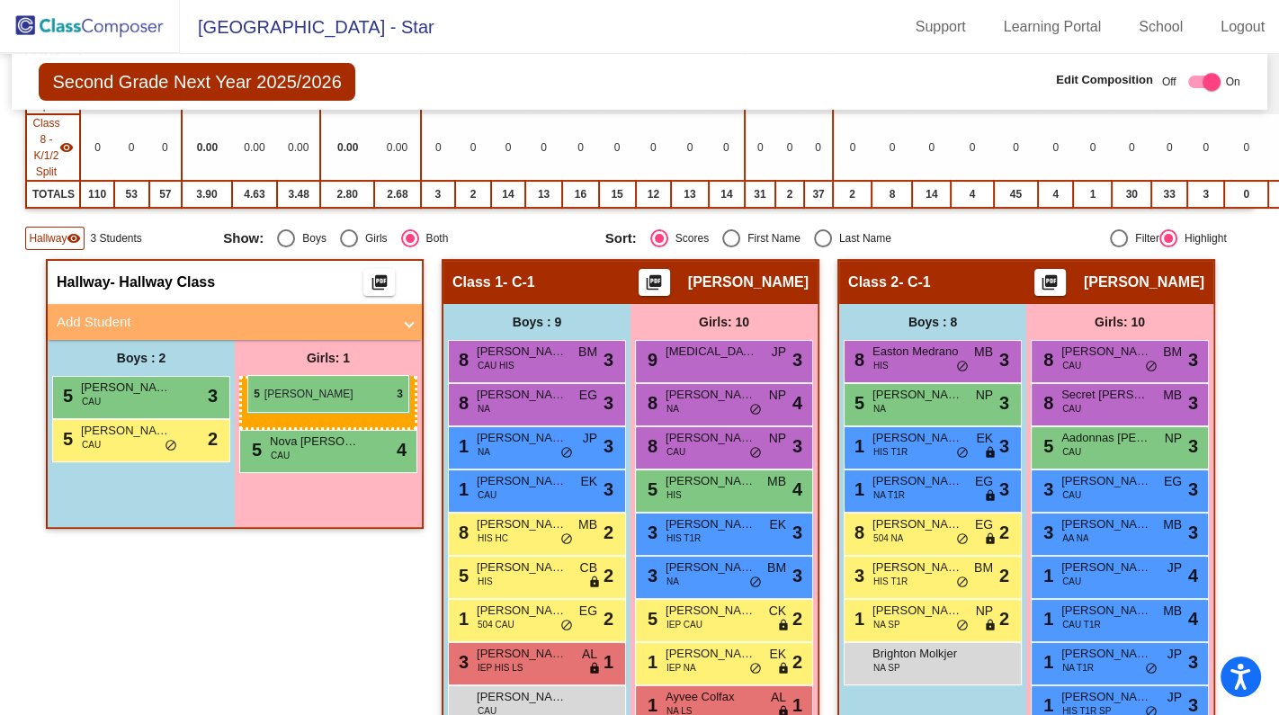
drag, startPoint x: 1140, startPoint y: 438, endPoint x: 247, endPoint y: 375, distance: 895.2
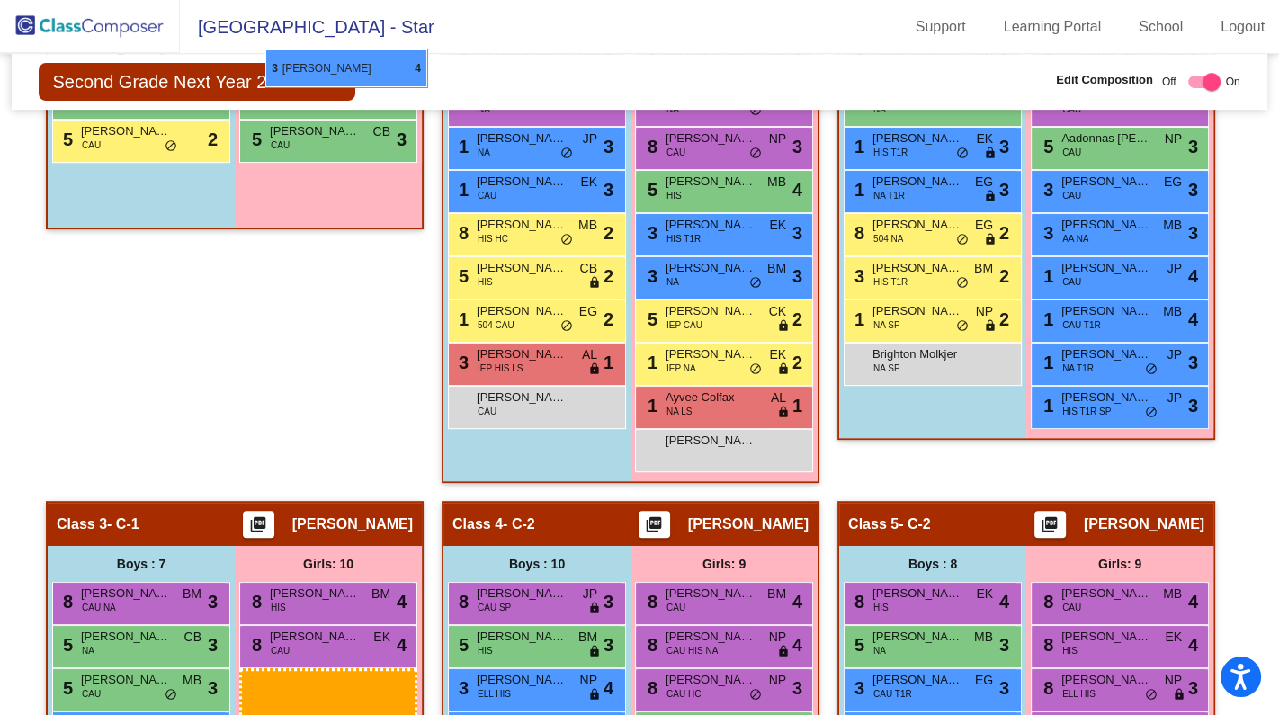
scroll to position [774, 0]
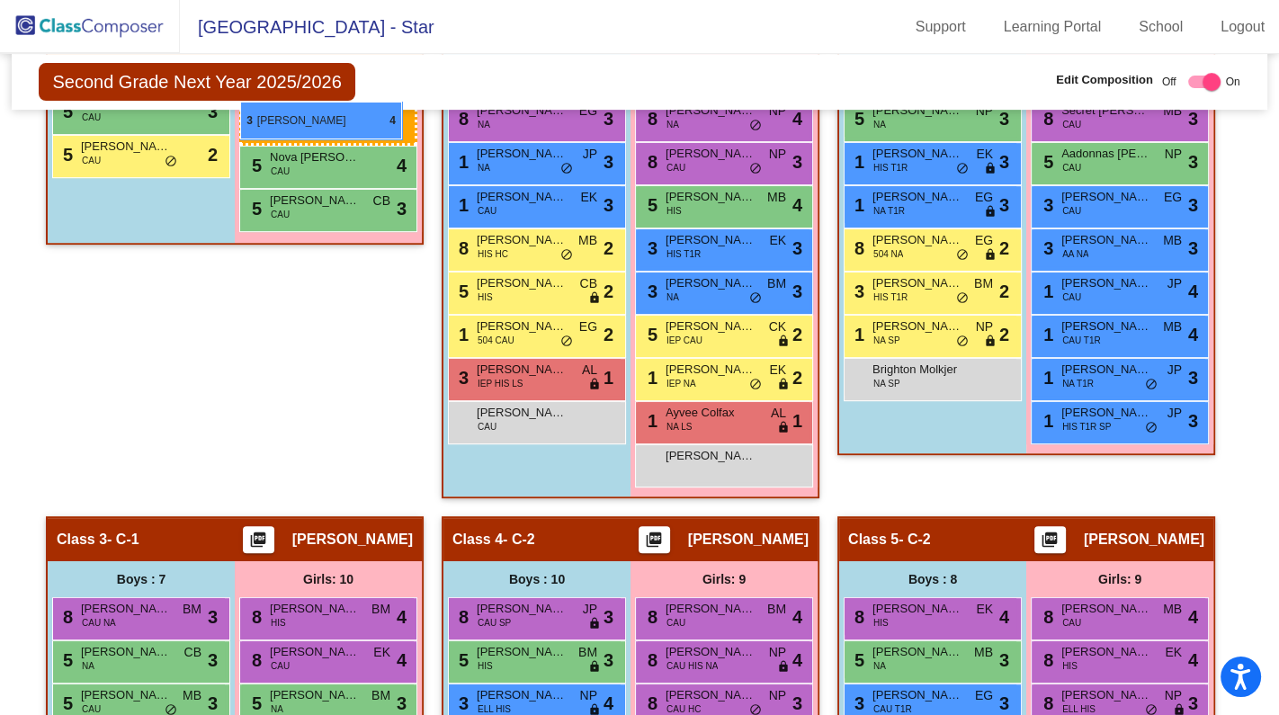
drag, startPoint x: 338, startPoint y: 540, endPoint x: 240, endPoint y: 102, distance: 448.8
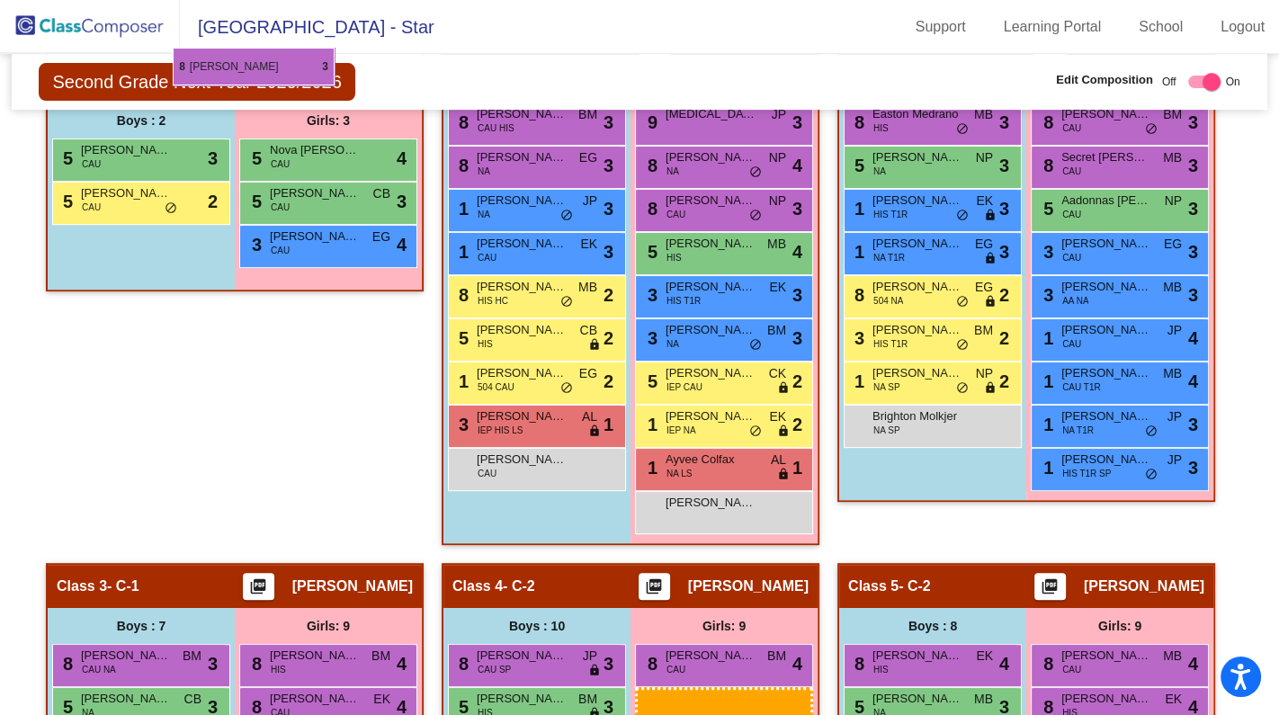
scroll to position [720, 0]
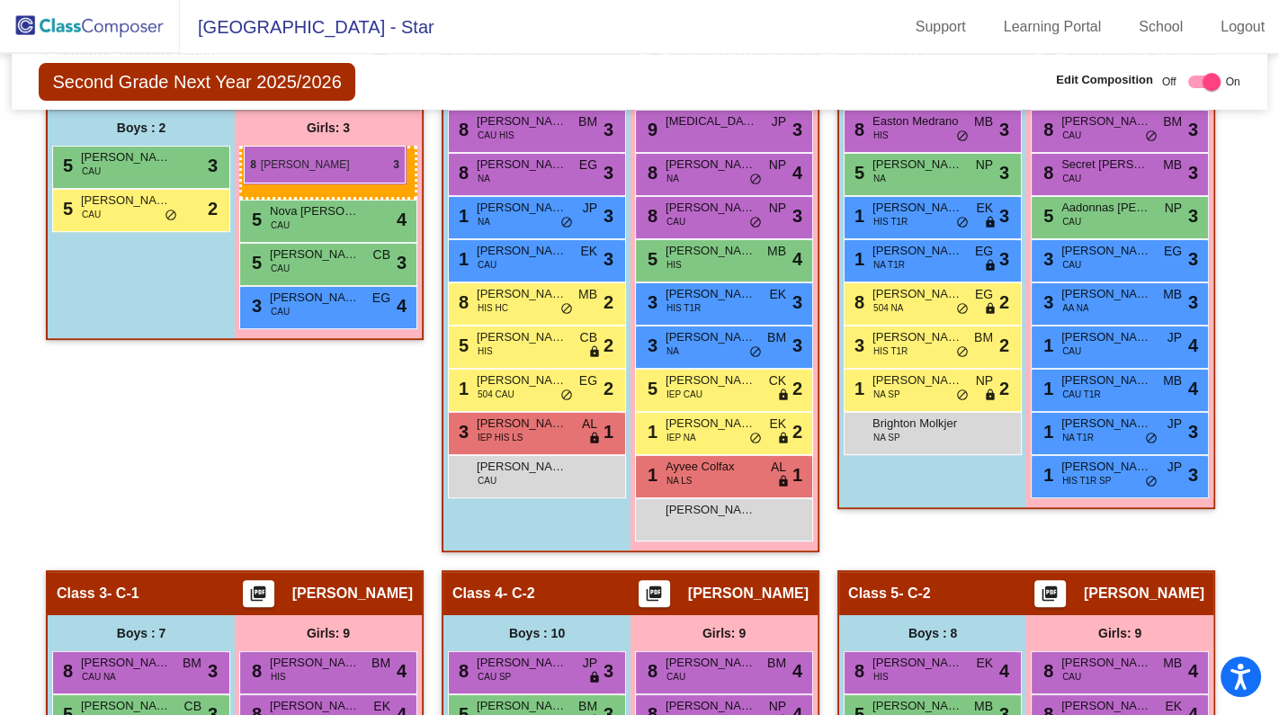
drag, startPoint x: 717, startPoint y: 280, endPoint x: 244, endPoint y: 146, distance: 491.7
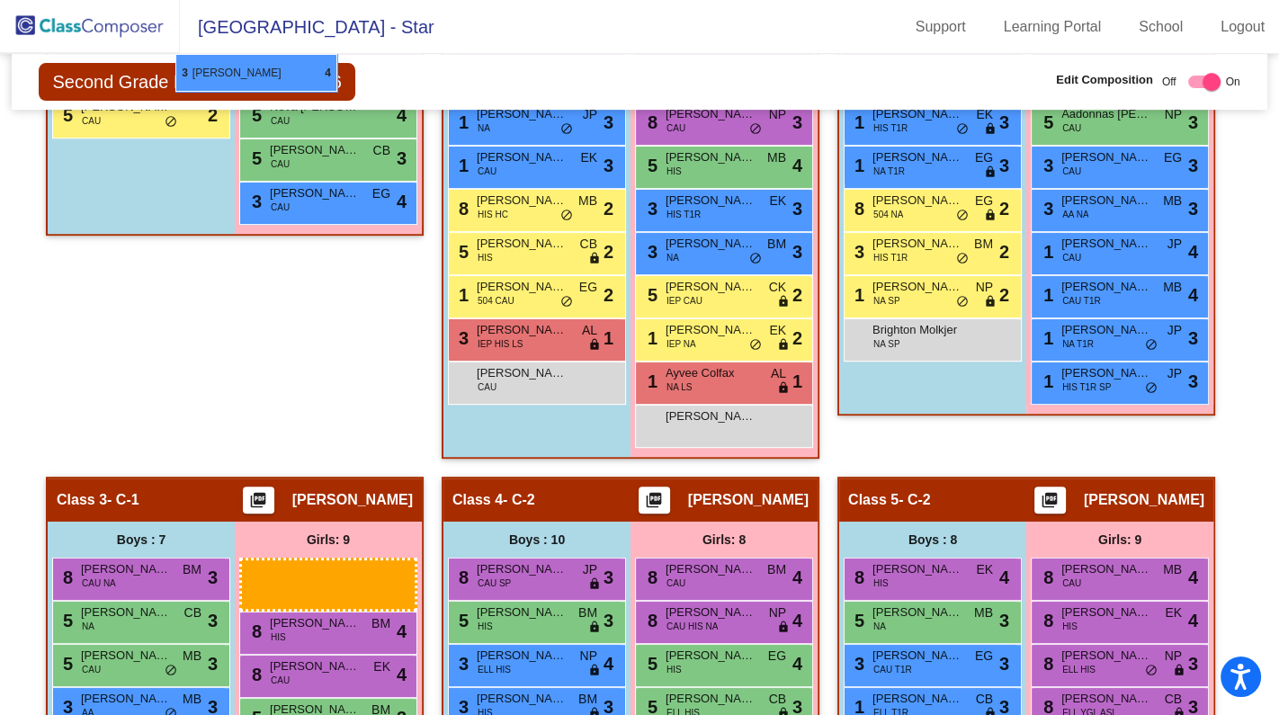
scroll to position [773, 0]
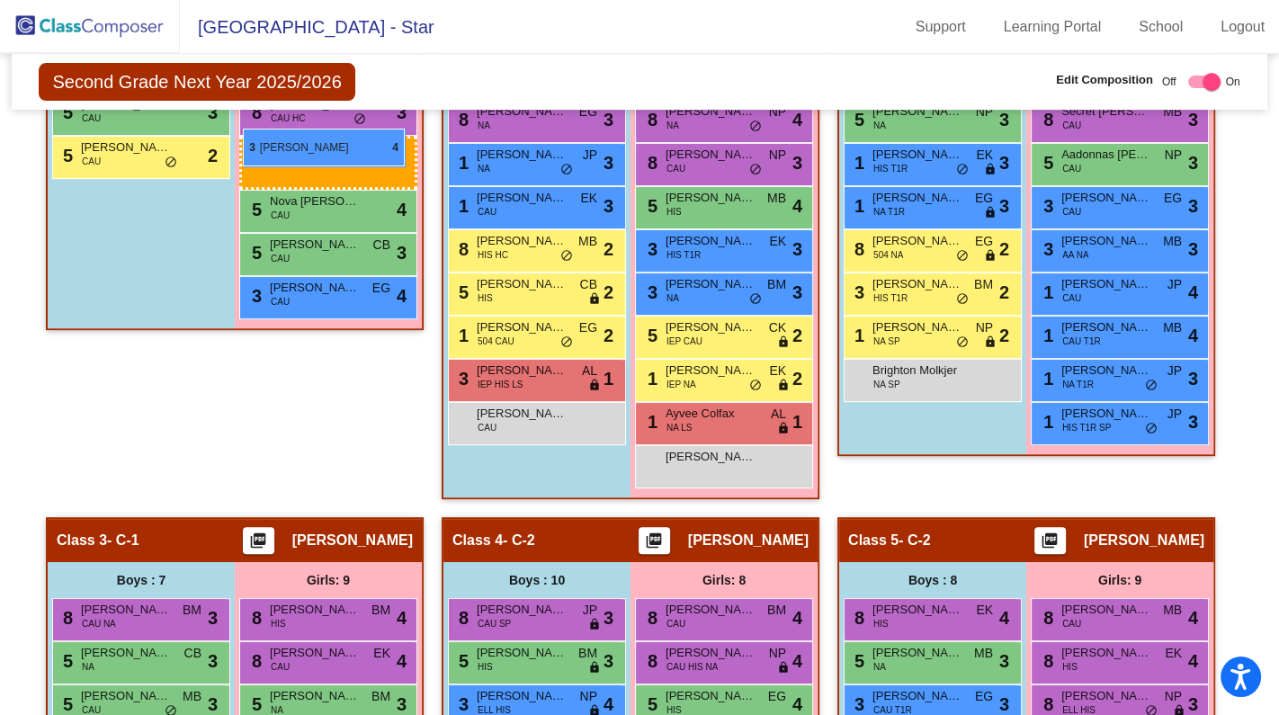
drag, startPoint x: 738, startPoint y: 338, endPoint x: 243, endPoint y: 129, distance: 538.0
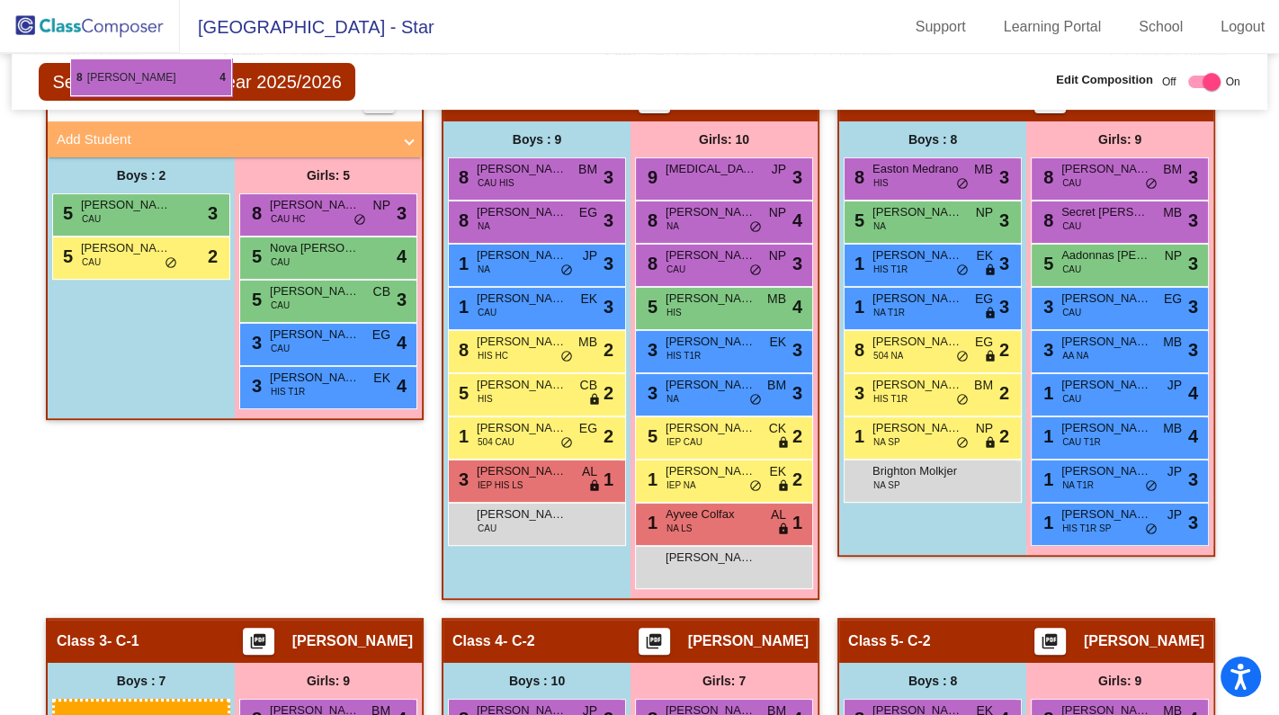
scroll to position [650, 0]
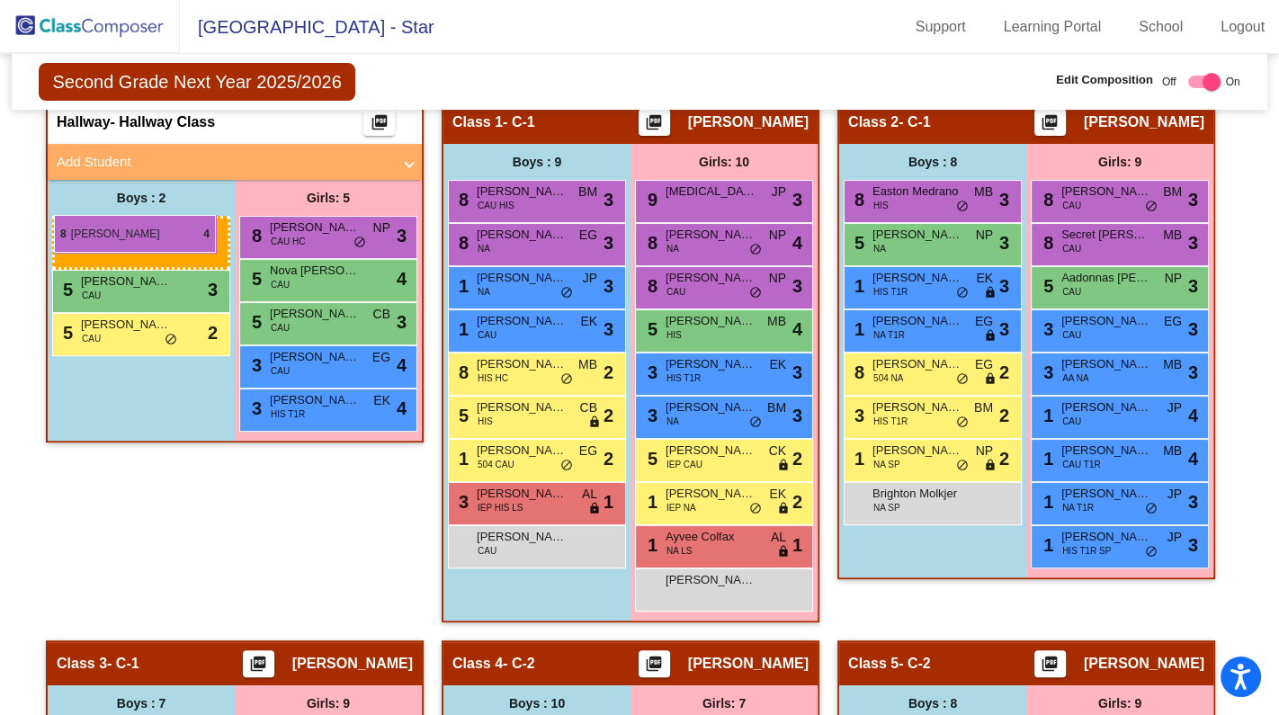
drag, startPoint x: 148, startPoint y: 305, endPoint x: 54, endPoint y: 215, distance: 130.4
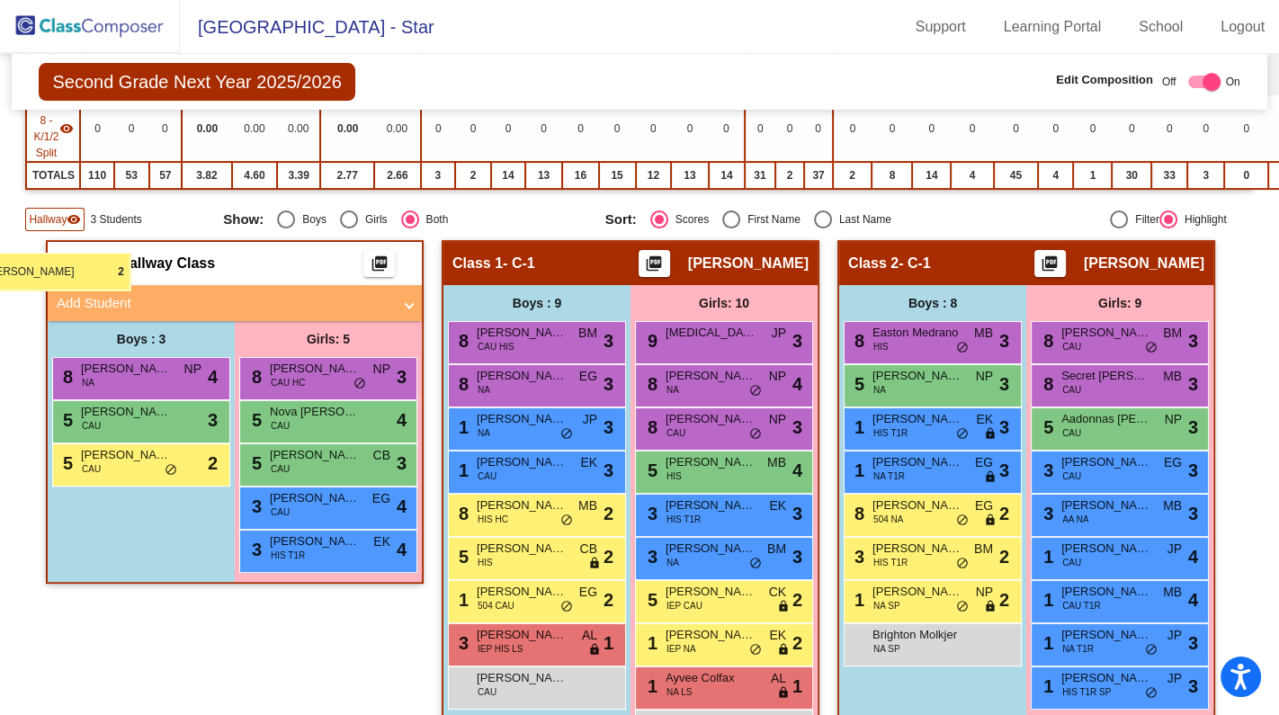
scroll to position [495, 0]
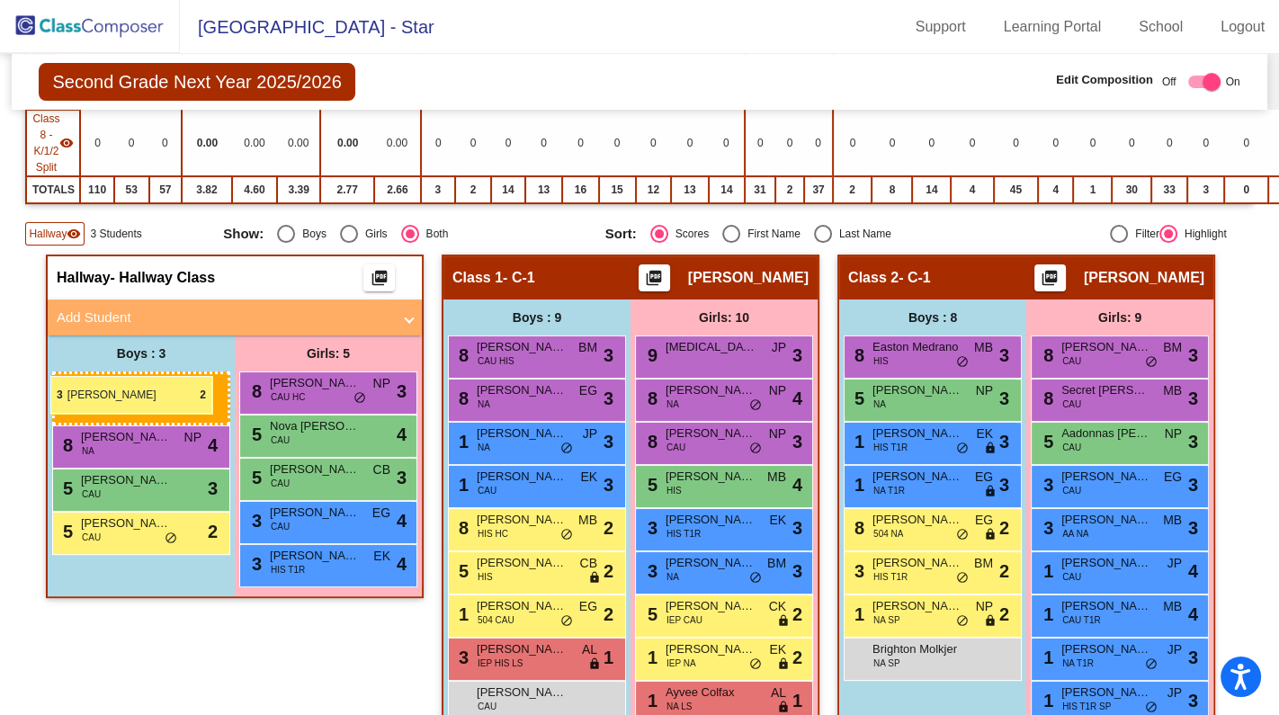
drag, startPoint x: 517, startPoint y: 497, endPoint x: 50, endPoint y: 376, distance: 482.3
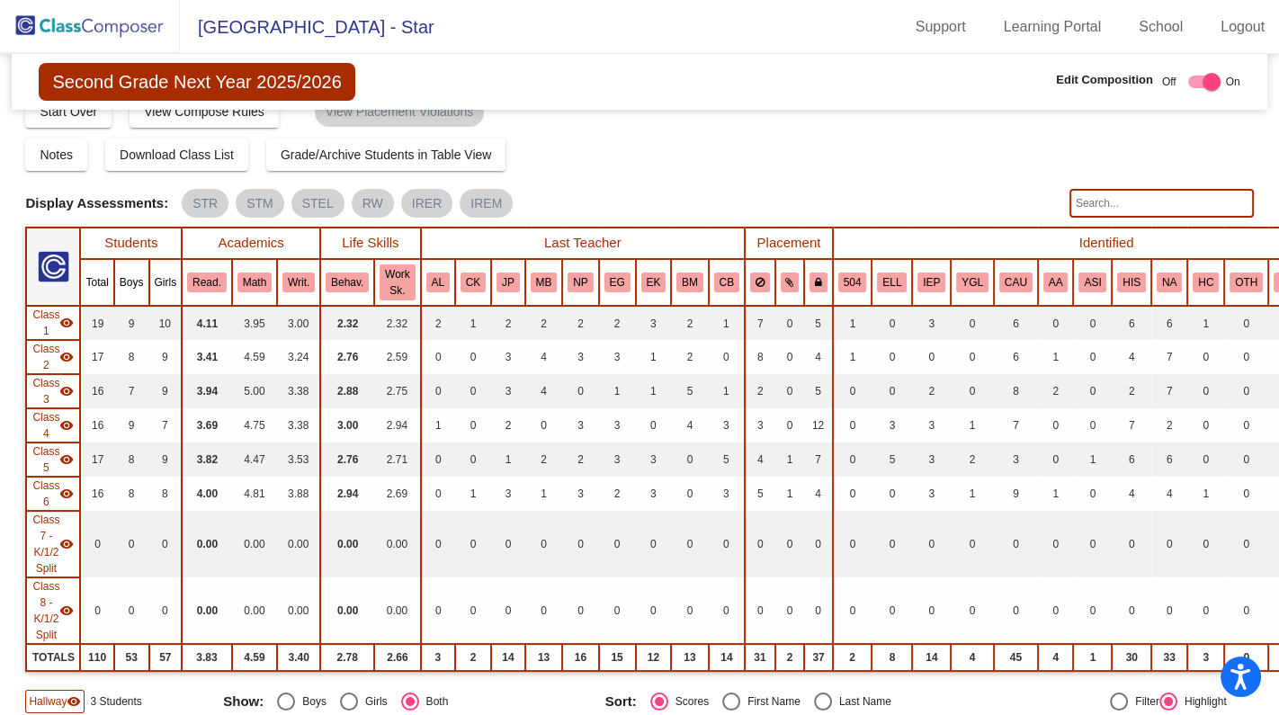
scroll to position [0, 0]
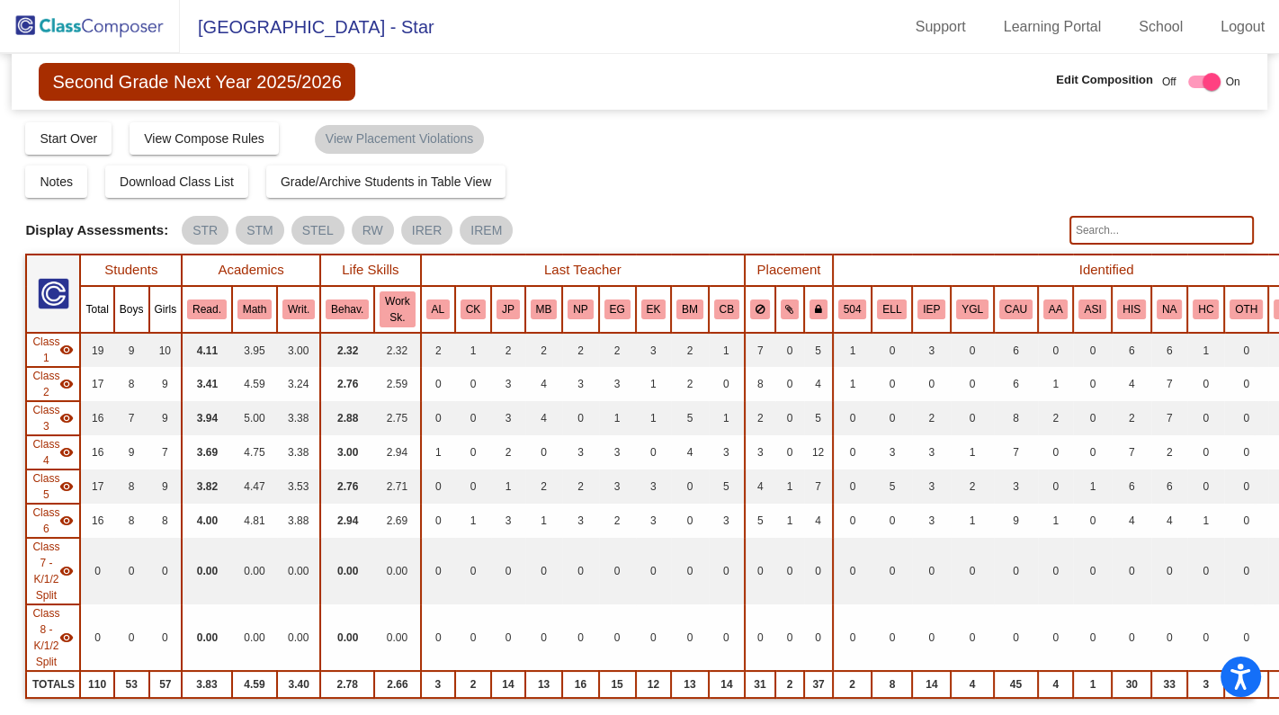
click at [123, 23] on img at bounding box center [90, 26] width 180 height 53
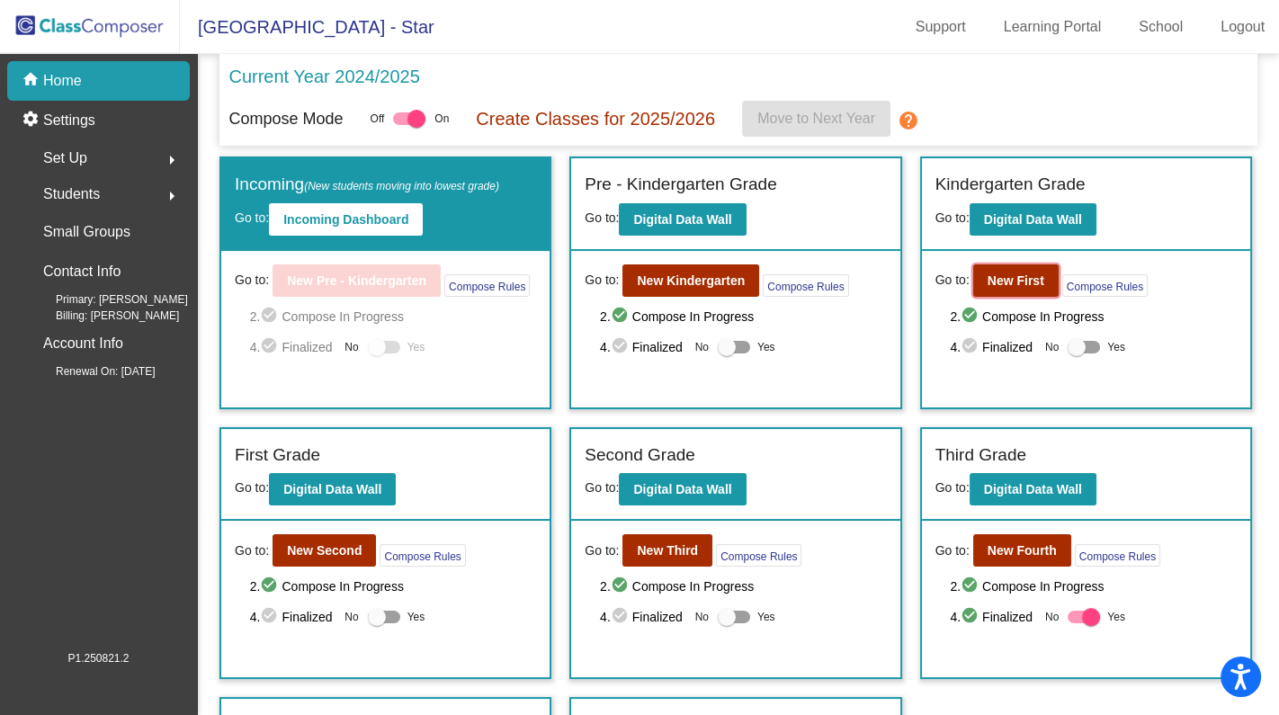
click at [1014, 284] on b "New First" at bounding box center [1015, 280] width 57 height 14
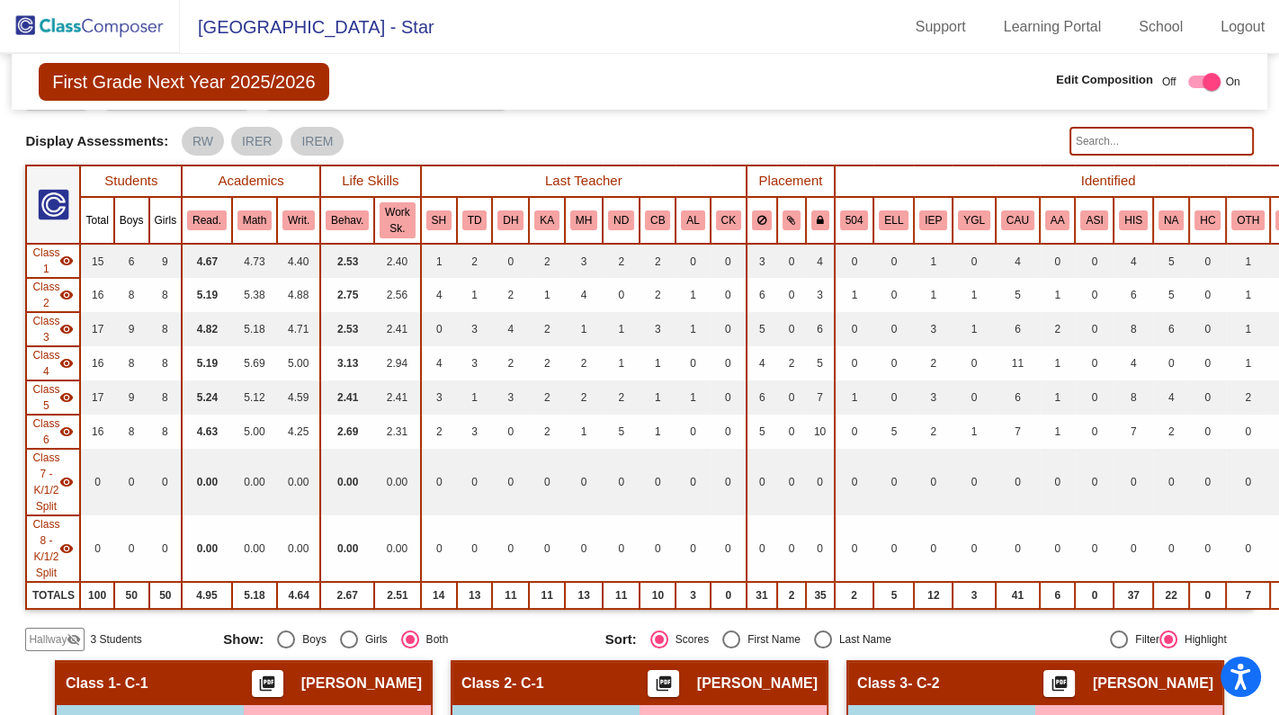
scroll to position [245, 0]
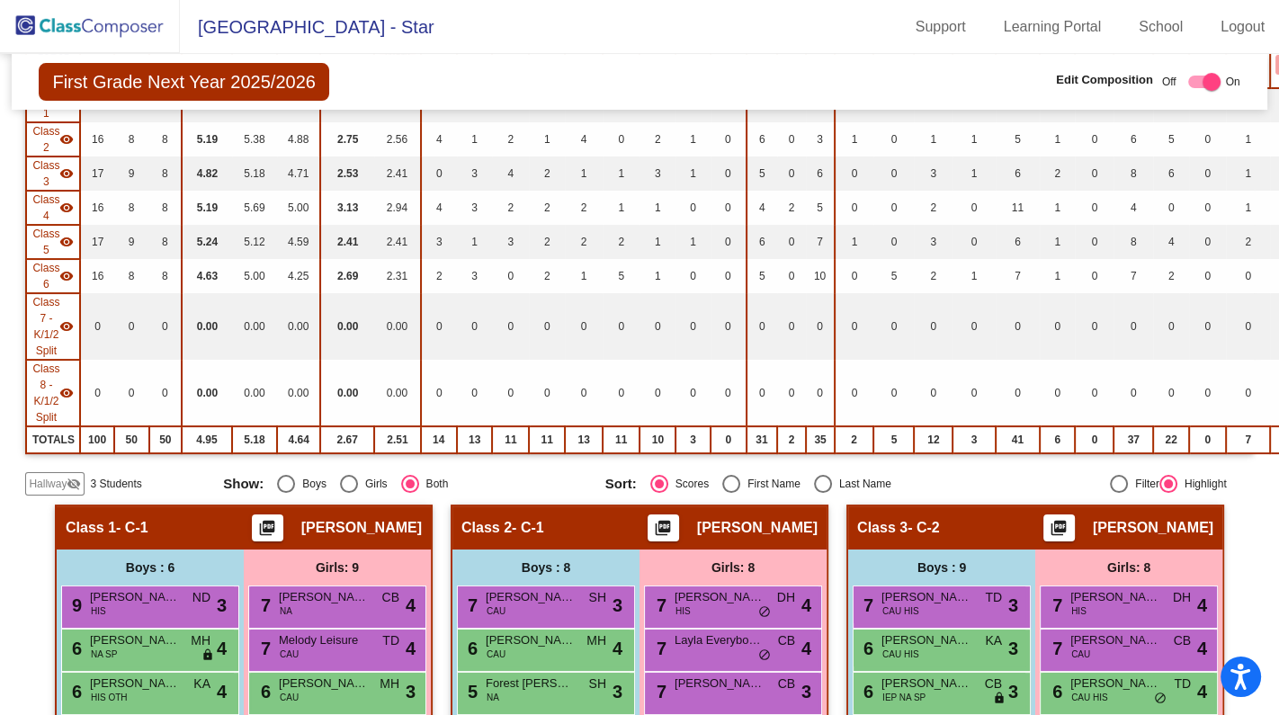
click at [70, 477] on mat-icon "visibility_off" at bounding box center [74, 484] width 14 height 14
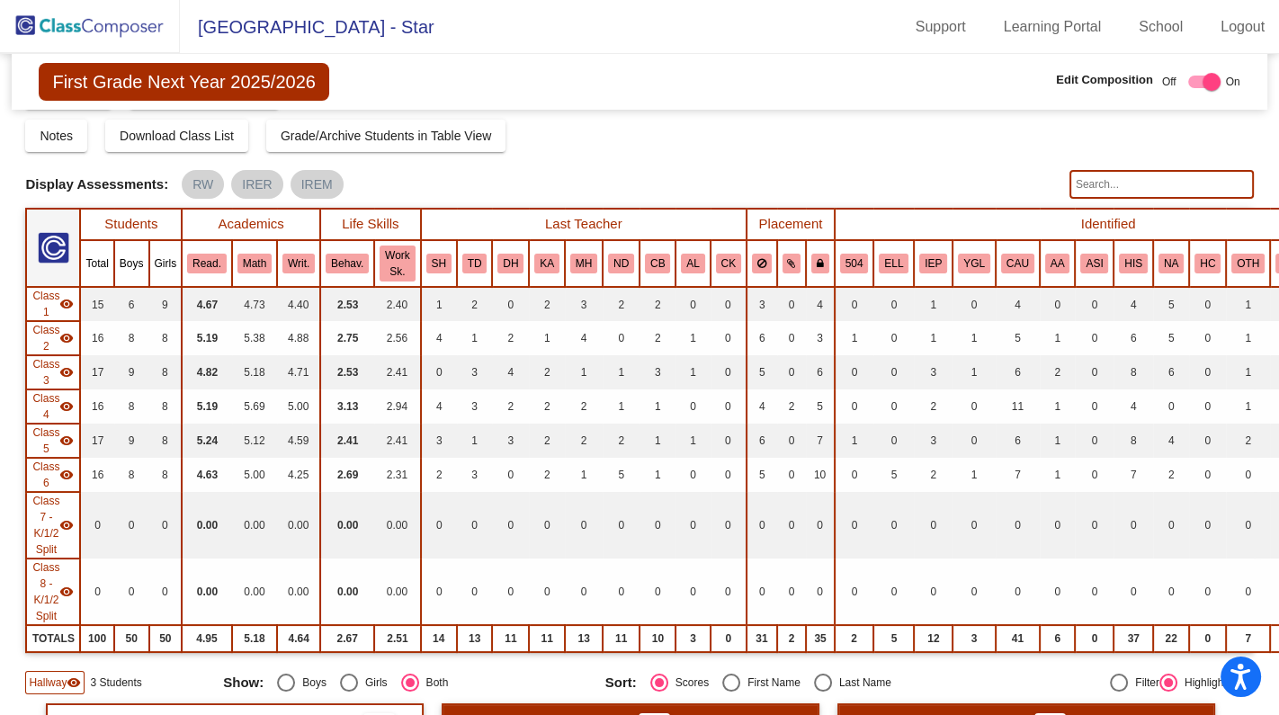
scroll to position [0, 0]
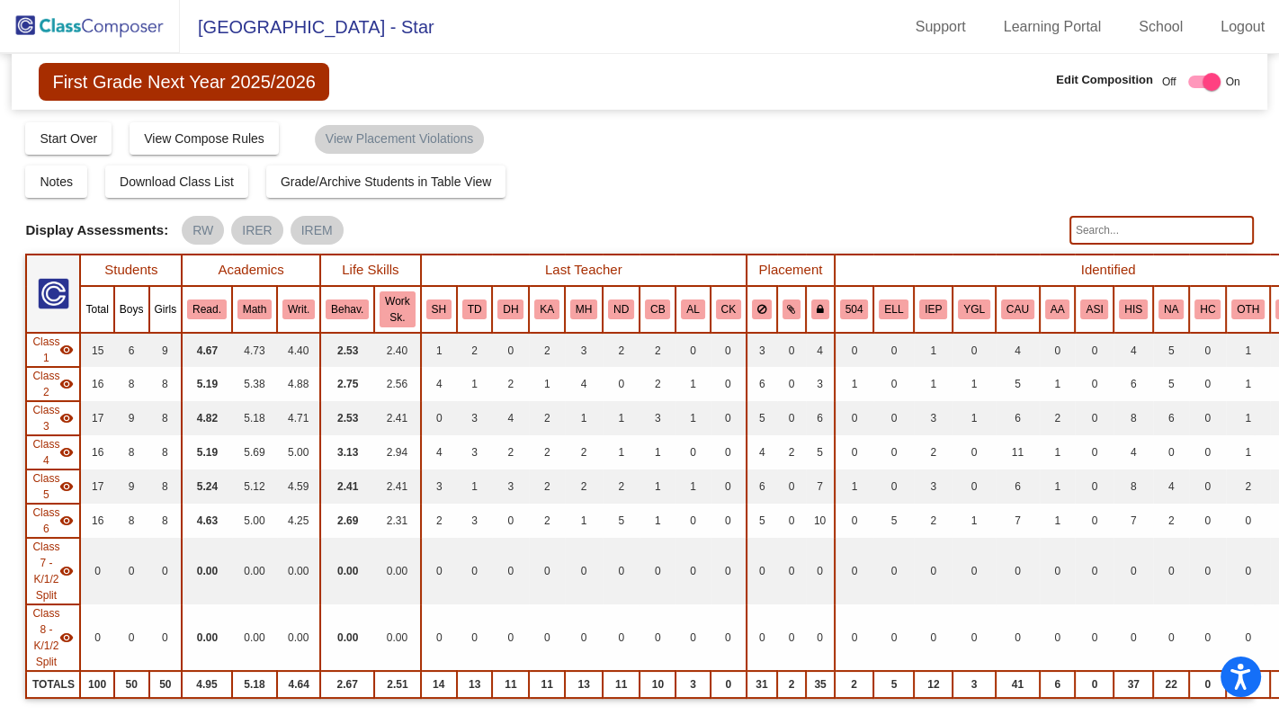
drag, startPoint x: 85, startPoint y: 17, endPoint x: 88, endPoint y: 26, distance: 9.7
click at [85, 17] on img at bounding box center [90, 26] width 180 height 53
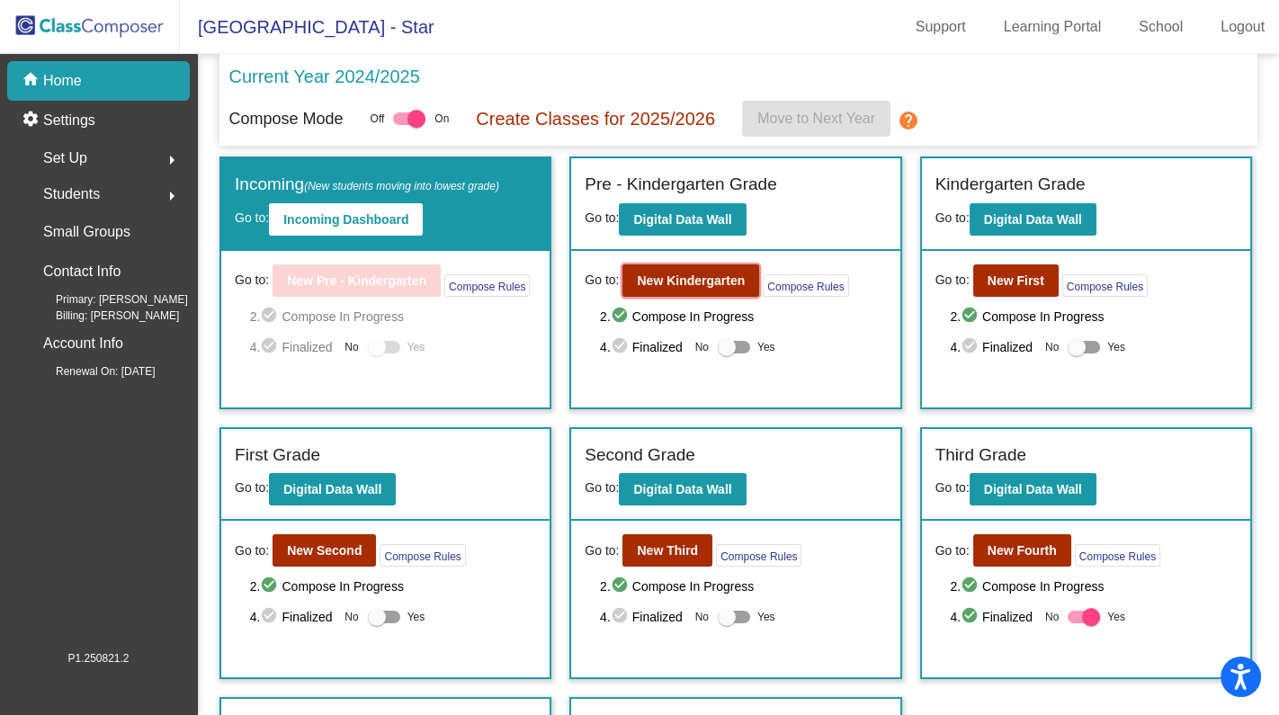
click at [683, 274] on b "New Kindergarten" at bounding box center [691, 280] width 108 height 14
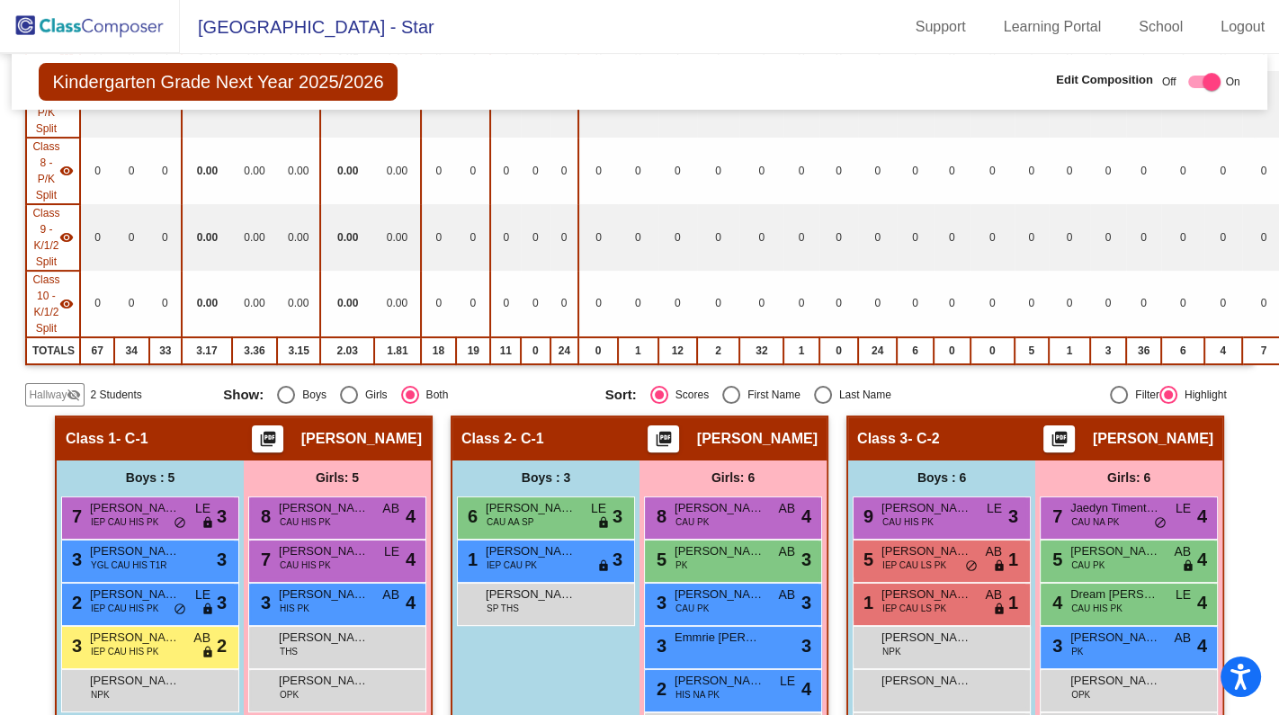
scroll to position [572, 0]
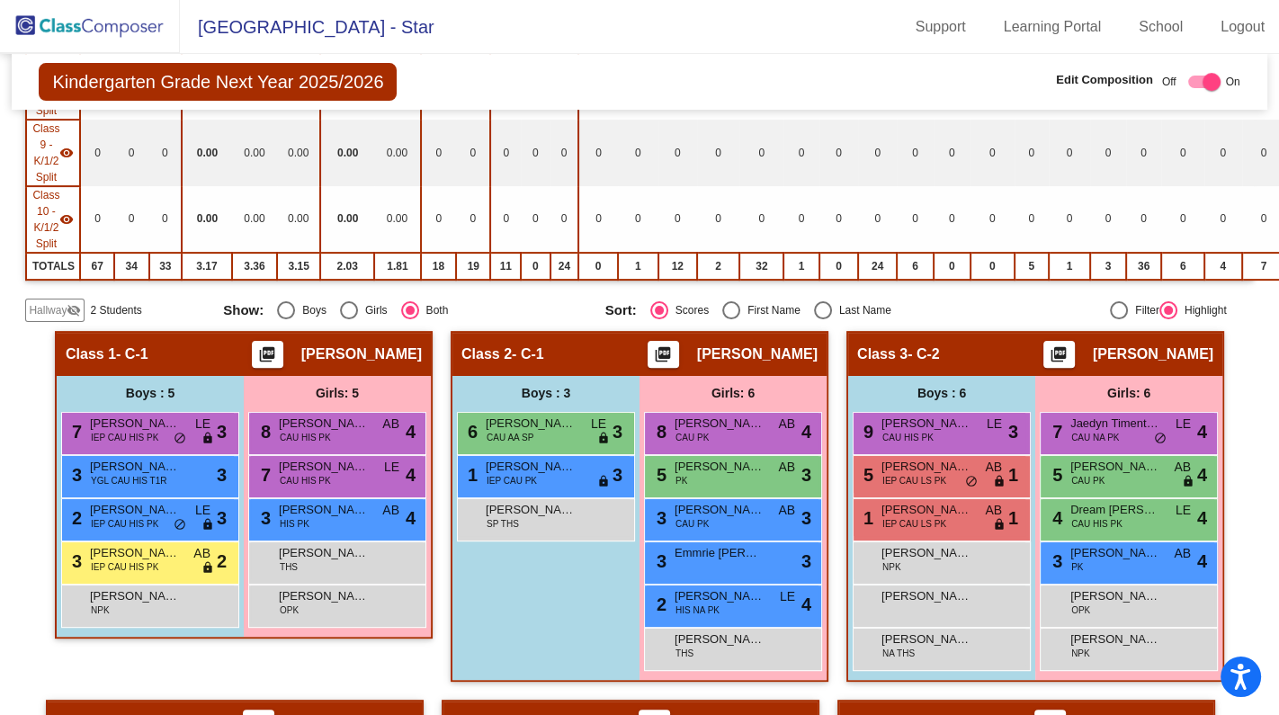
click at [58, 302] on span "Hallway" at bounding box center [48, 310] width 38 height 16
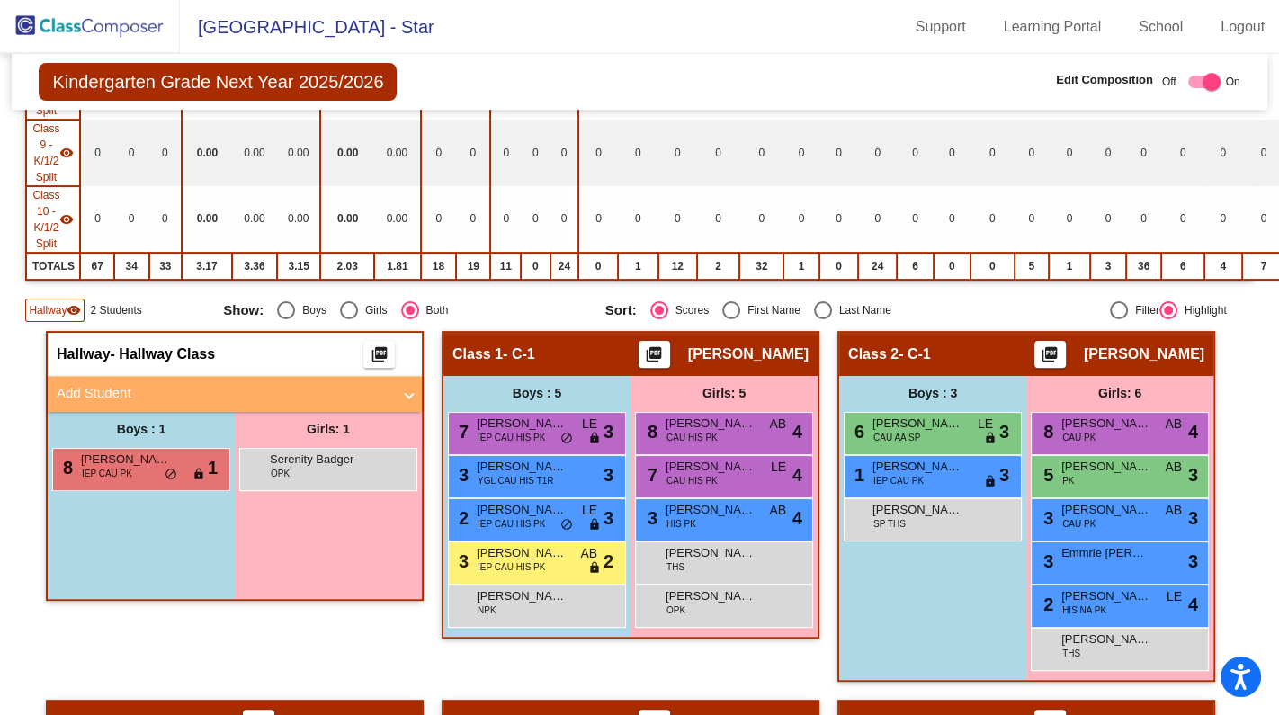
click at [107, 385] on mat-panel-title "Add Student" at bounding box center [224, 393] width 335 height 21
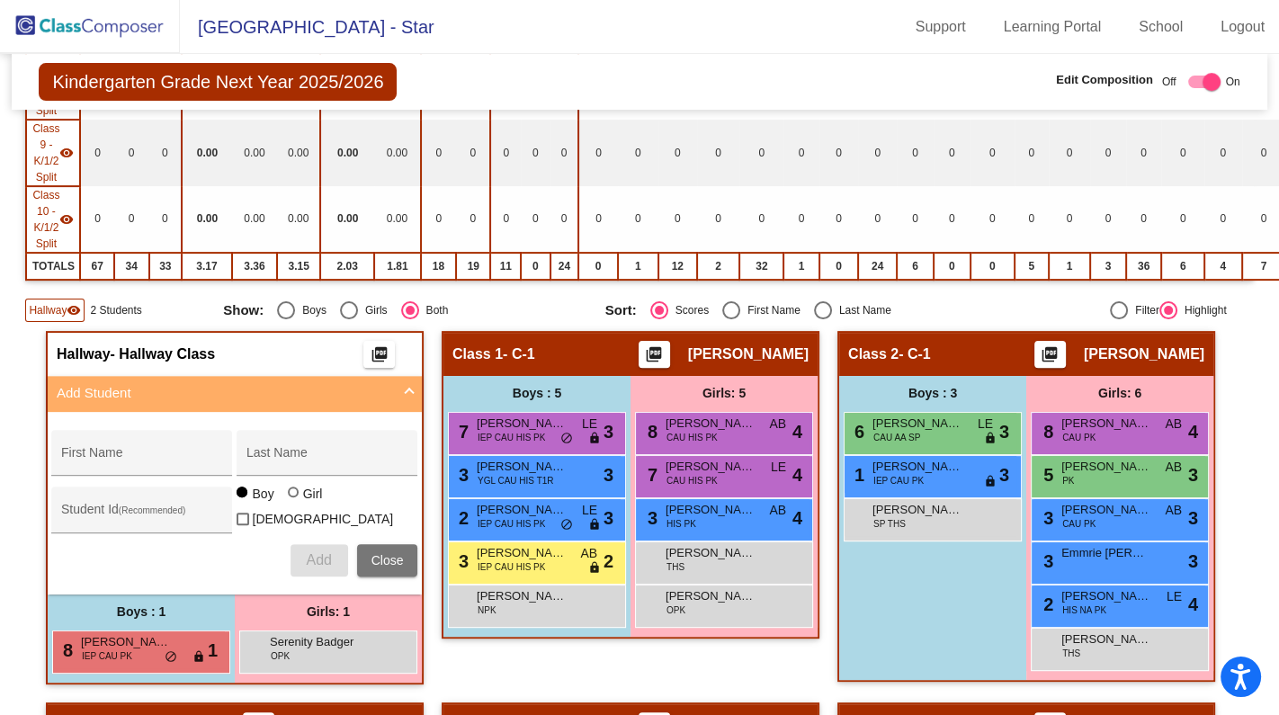
click at [110, 442] on div "First Name" at bounding box center [142, 457] width 162 height 37
type input "[PERSON_NAME]"
type input "Himmleman"
click at [288, 488] on div at bounding box center [293, 492] width 11 height 11
click at [294, 501] on input "Girl" at bounding box center [294, 501] width 1 height 1
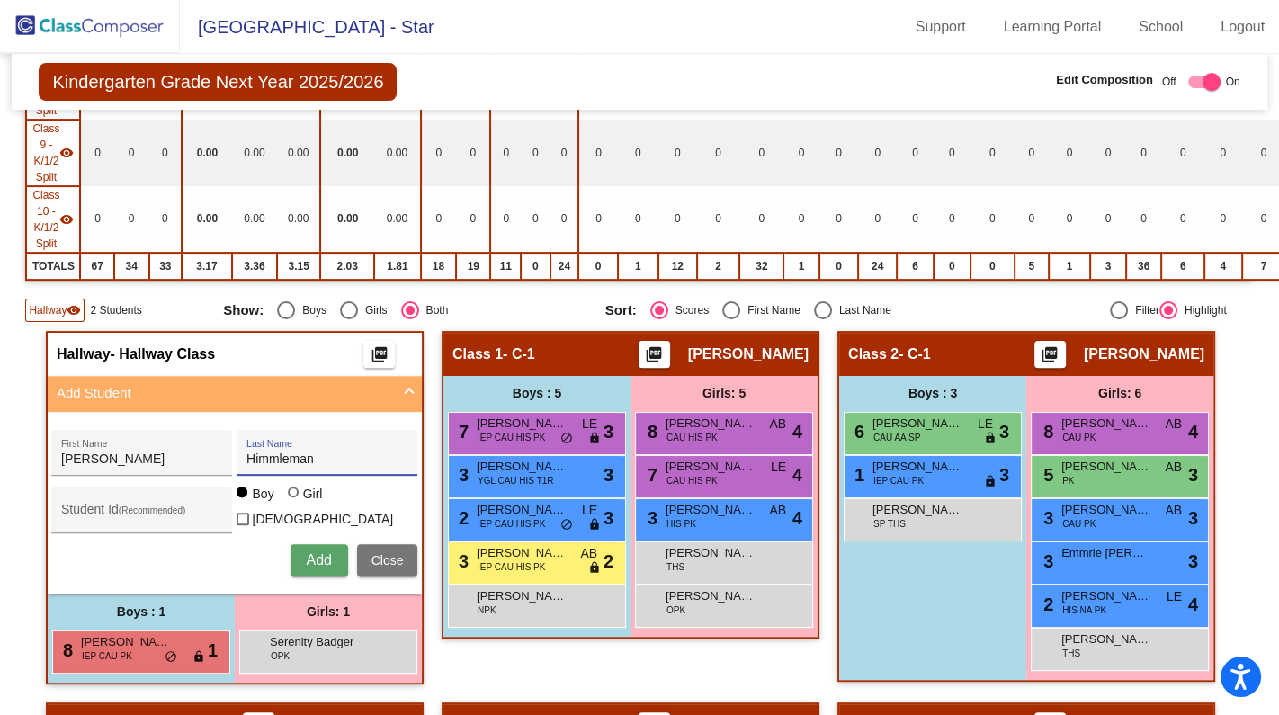
radio input "true"
click at [316, 552] on span "Add" at bounding box center [318, 559] width 25 height 15
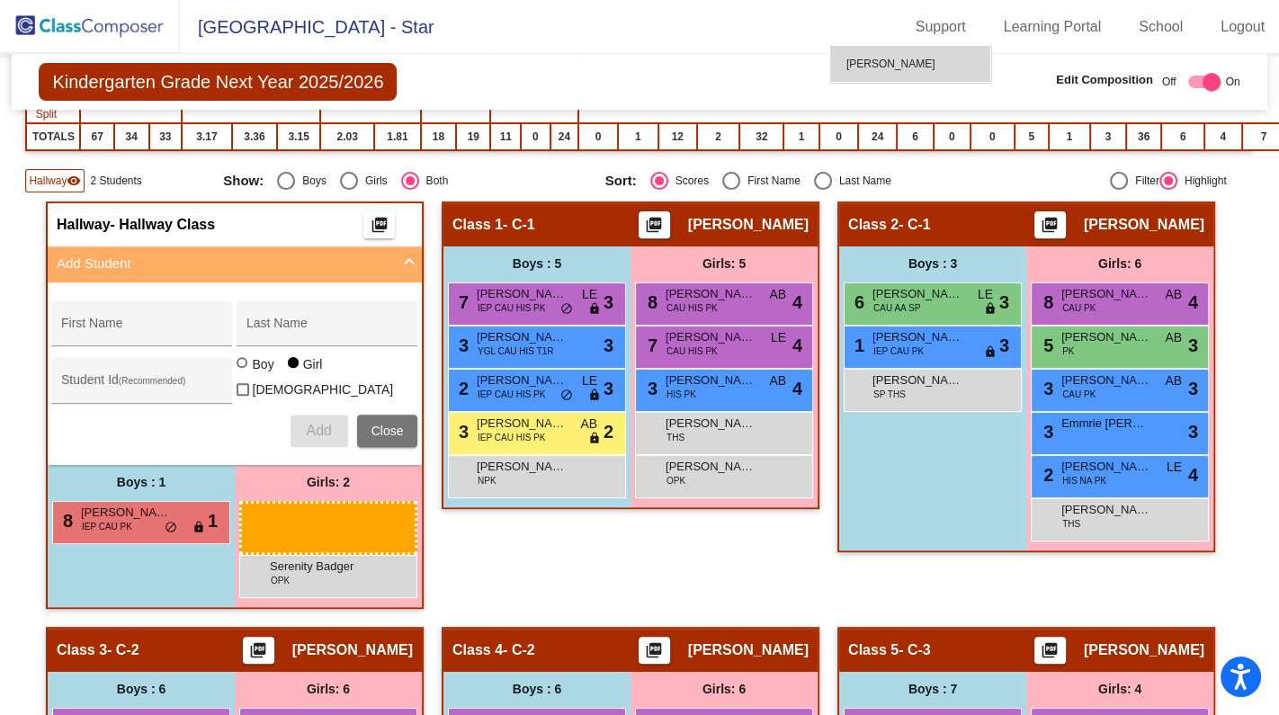
scroll to position [693, 0]
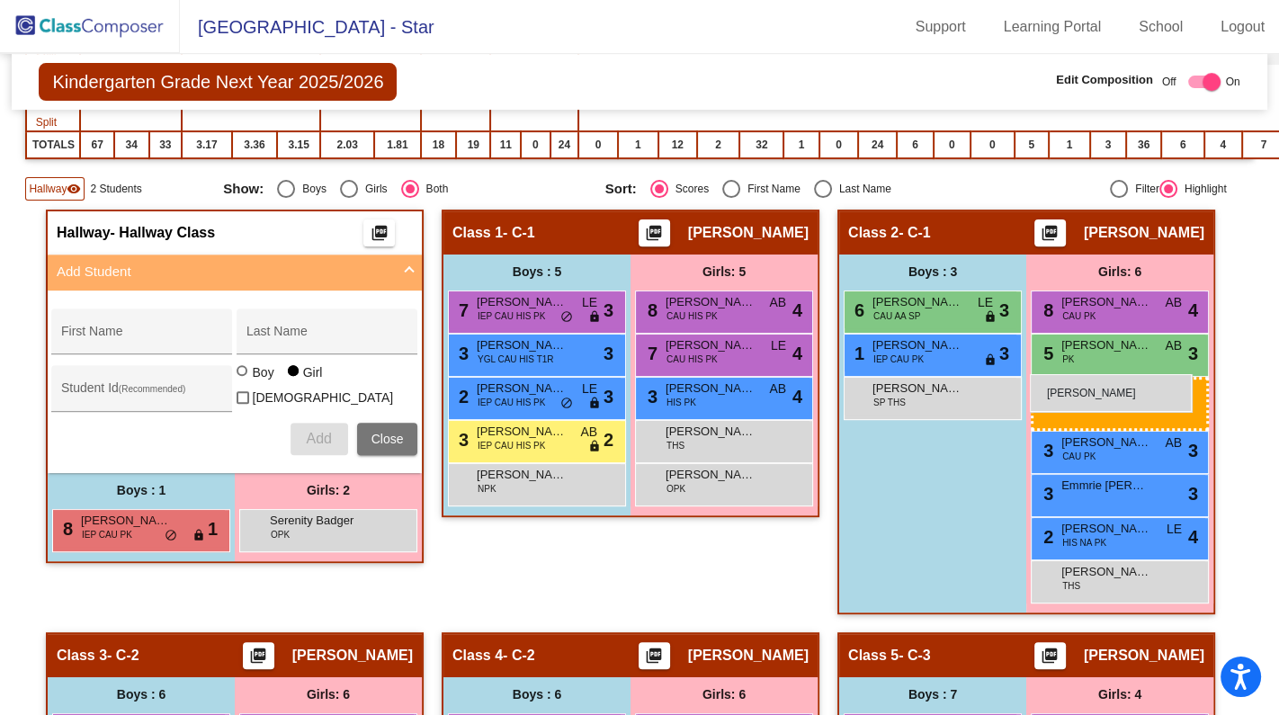
drag, startPoint x: 340, startPoint y: 381, endPoint x: 1030, endPoint y: 374, distance: 689.8
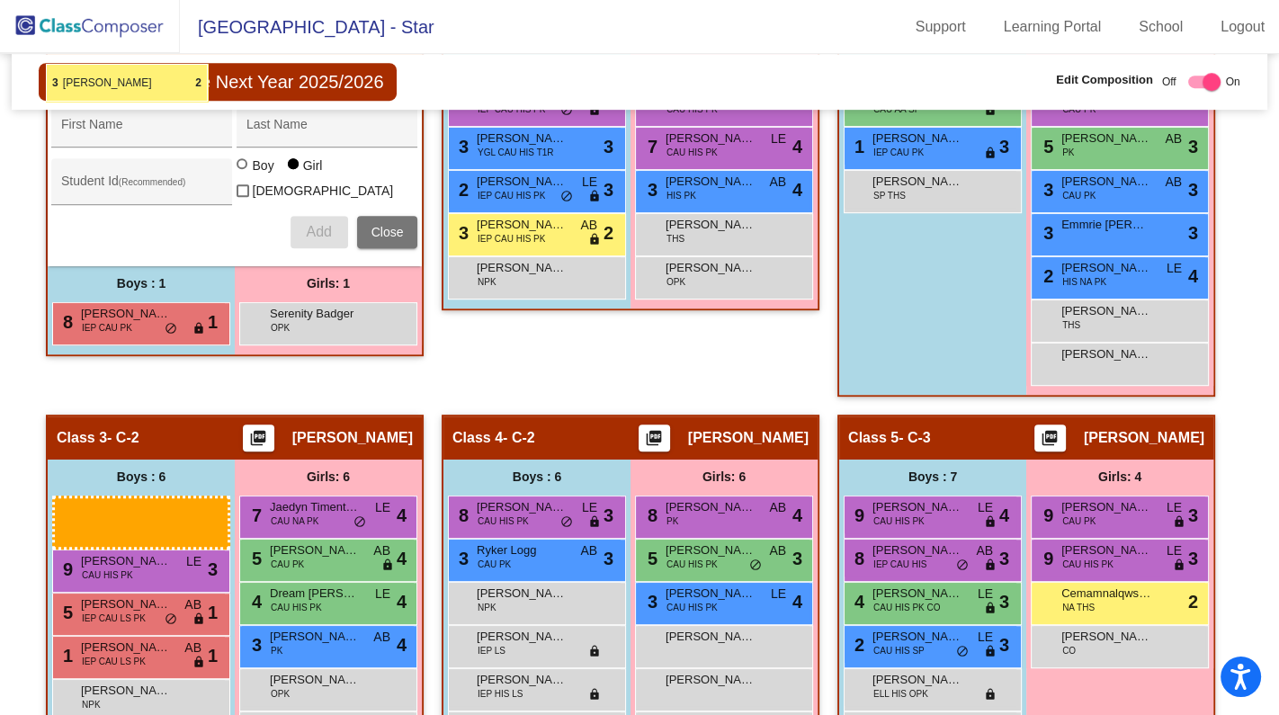
scroll to position [881, 0]
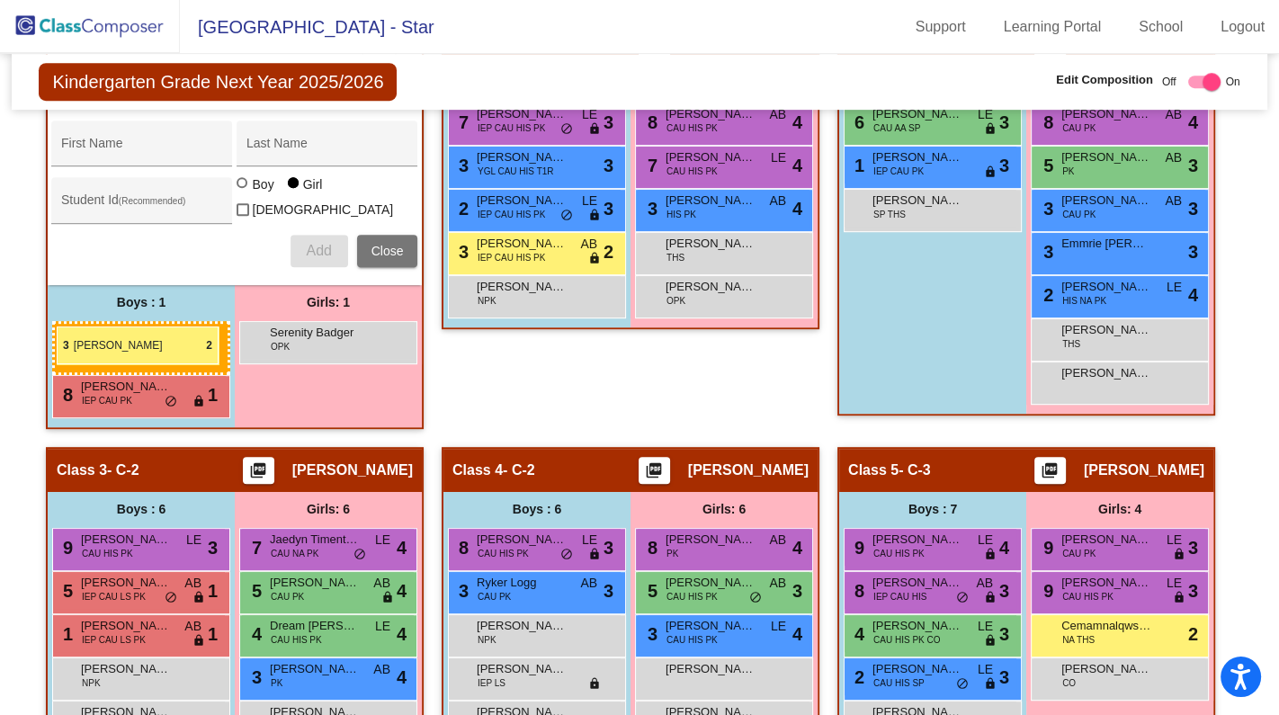
drag, startPoint x: 908, startPoint y: 398, endPoint x: 57, endPoint y: 326, distance: 854.7
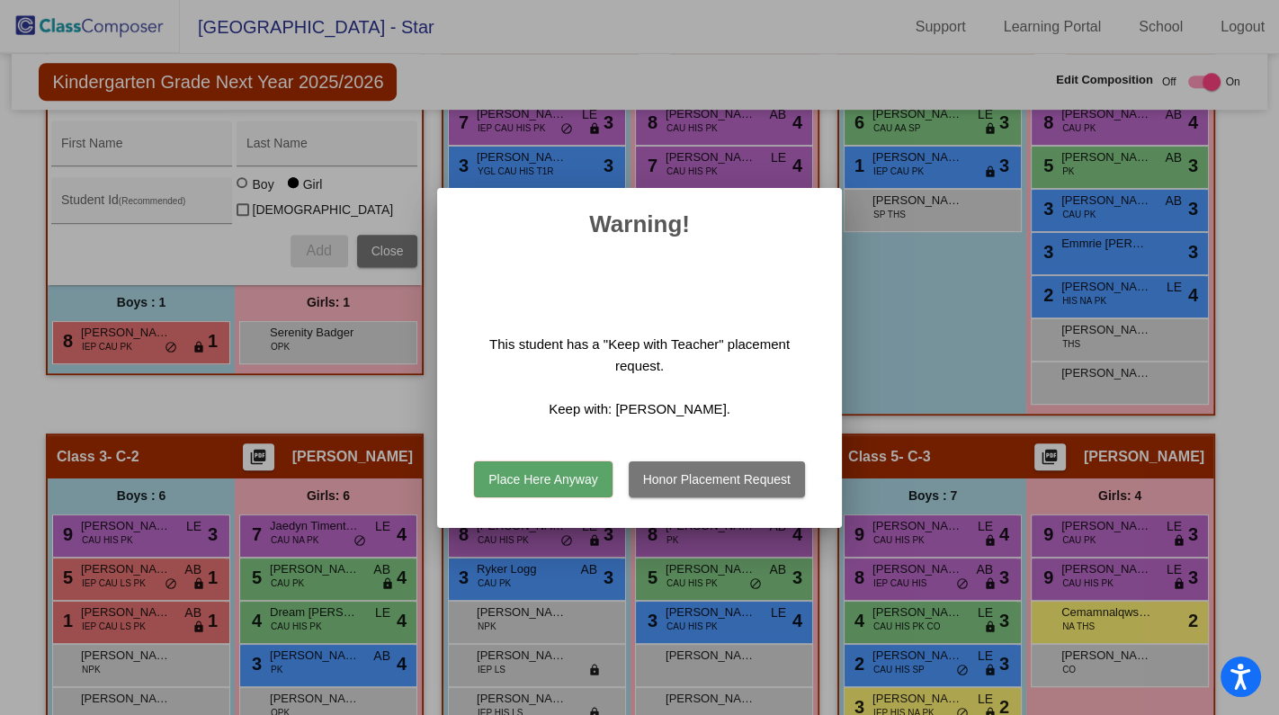
click at [544, 482] on button "Place Here Anyway" at bounding box center [543, 479] width 138 height 36
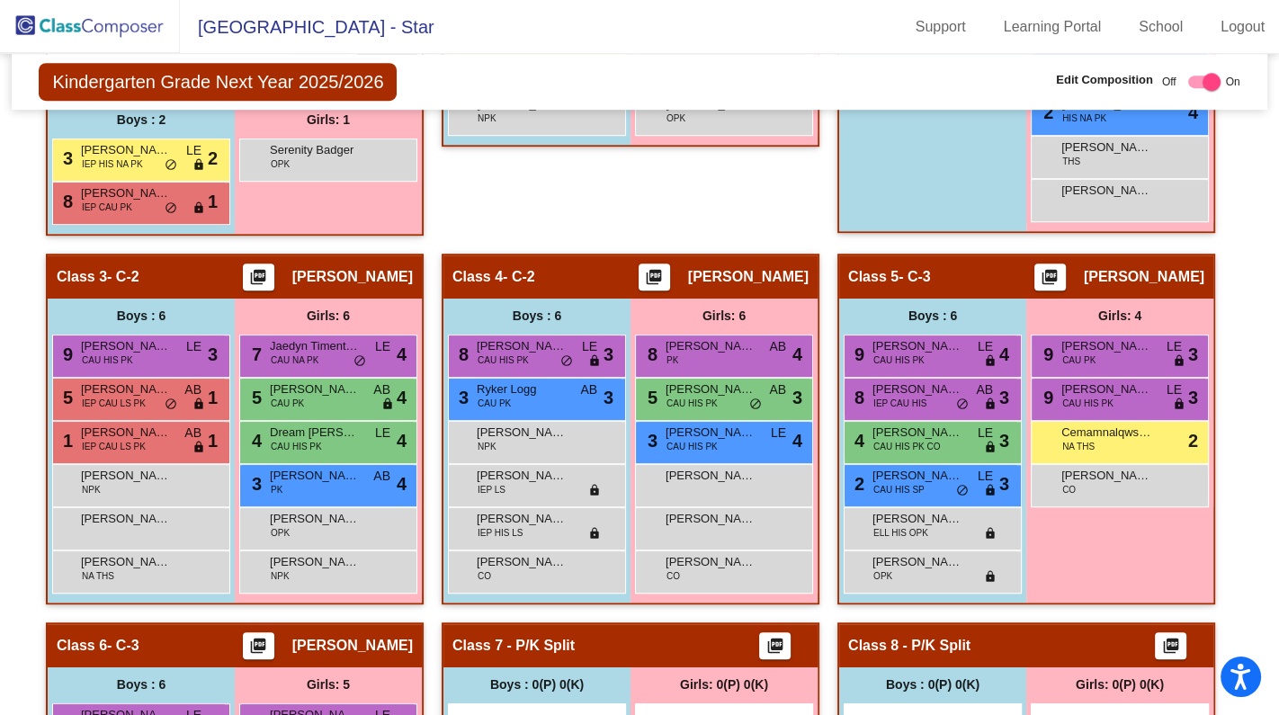
scroll to position [1041, 0]
